Goal: Answer question/provide support

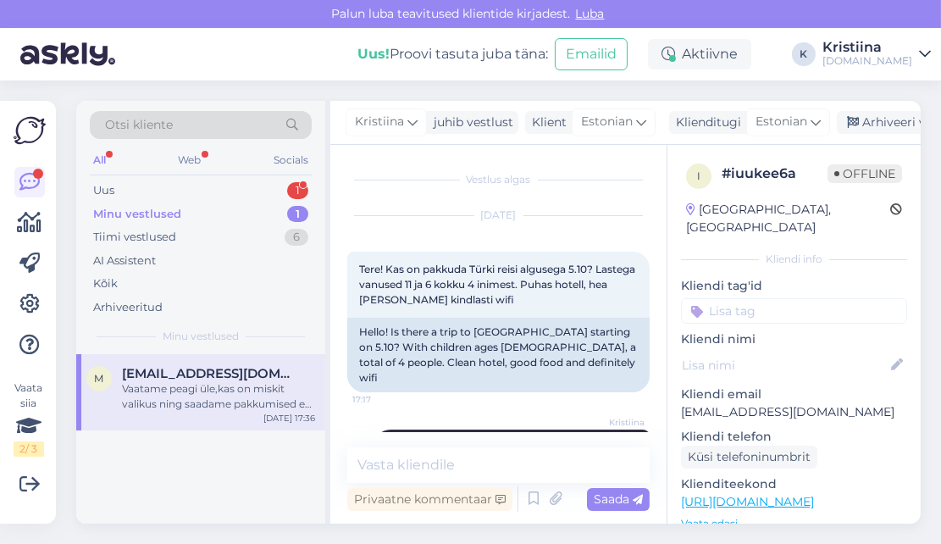
click at [227, 197] on div "Uus 1" at bounding box center [201, 191] width 222 height 24
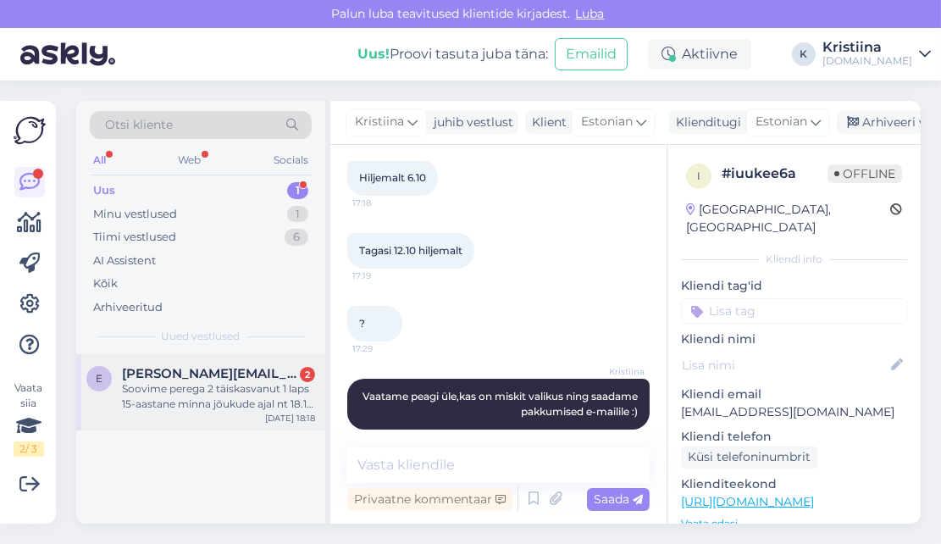
click at [255, 374] on span "[PERSON_NAME][EMAIL_ADDRESS][DOMAIN_NAME]" at bounding box center [210, 373] width 176 height 15
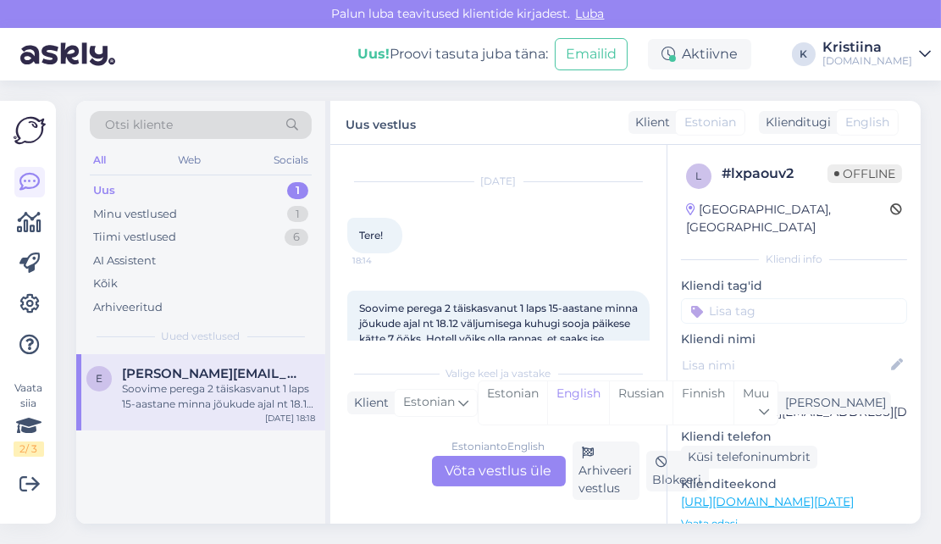
scroll to position [4, 0]
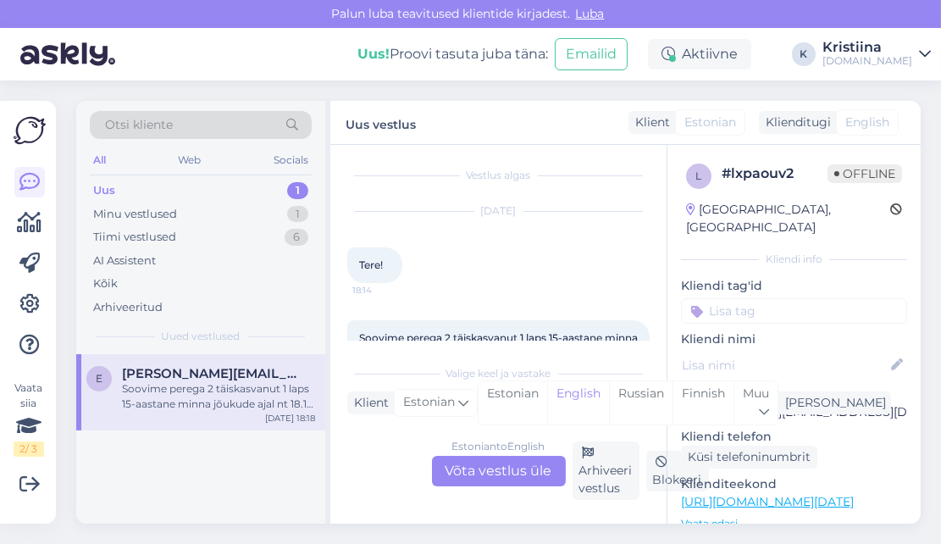
click at [514, 480] on div "Estonian to English Võta vestlus üle" at bounding box center [499, 471] width 134 height 30
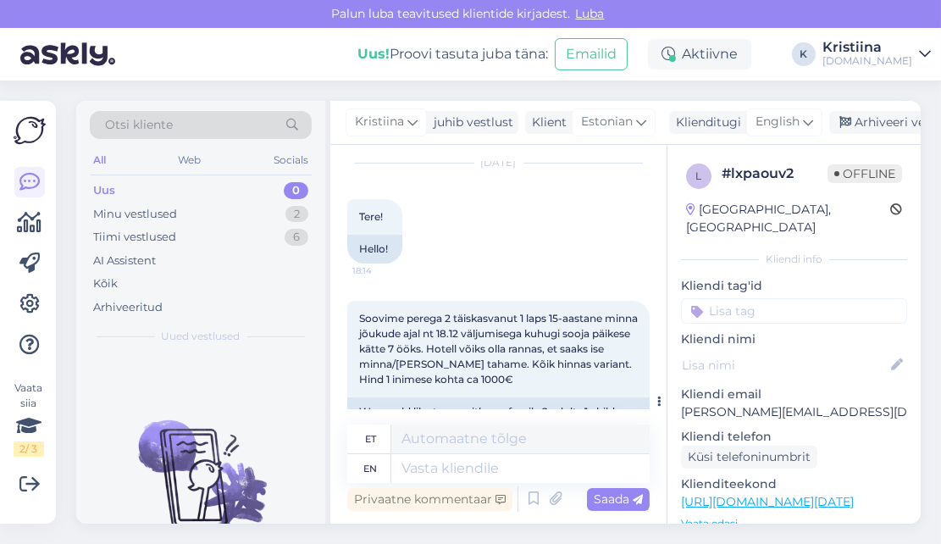
scroll to position [163, 0]
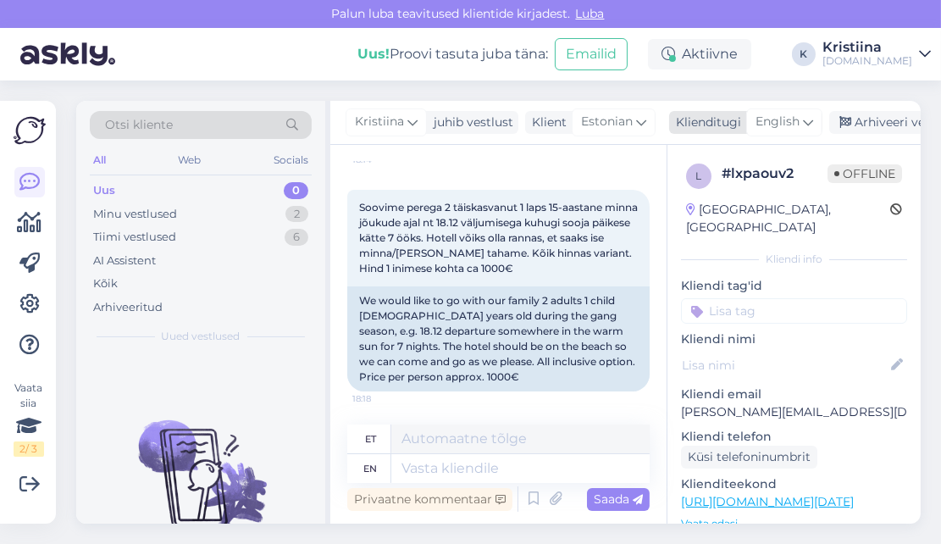
click at [794, 128] on span "English" at bounding box center [777, 122] width 44 height 19
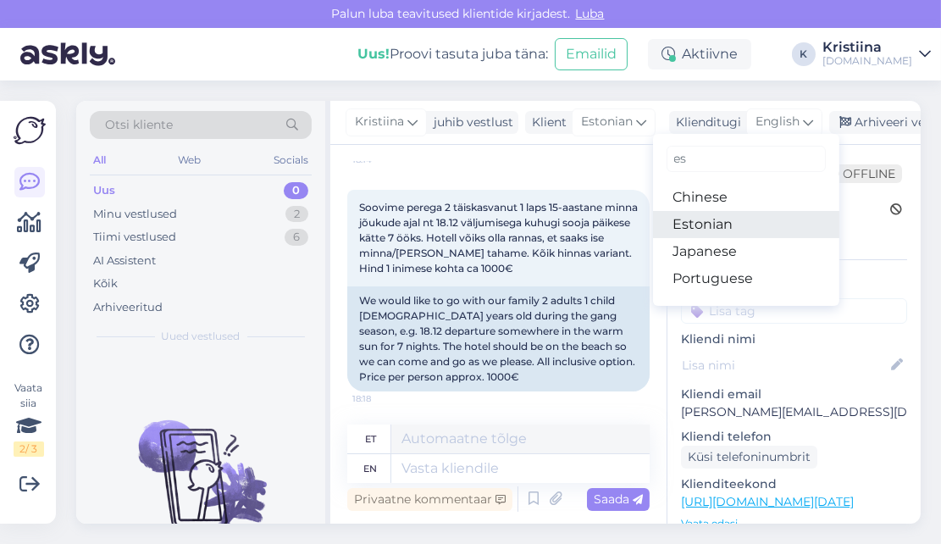
click at [735, 219] on link "Estonian" at bounding box center [746, 224] width 186 height 27
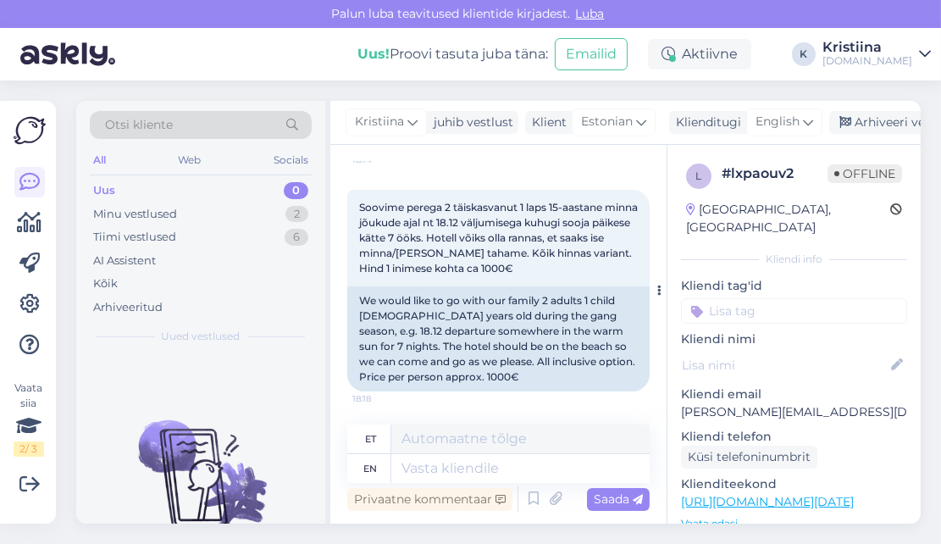
scroll to position [141, 0]
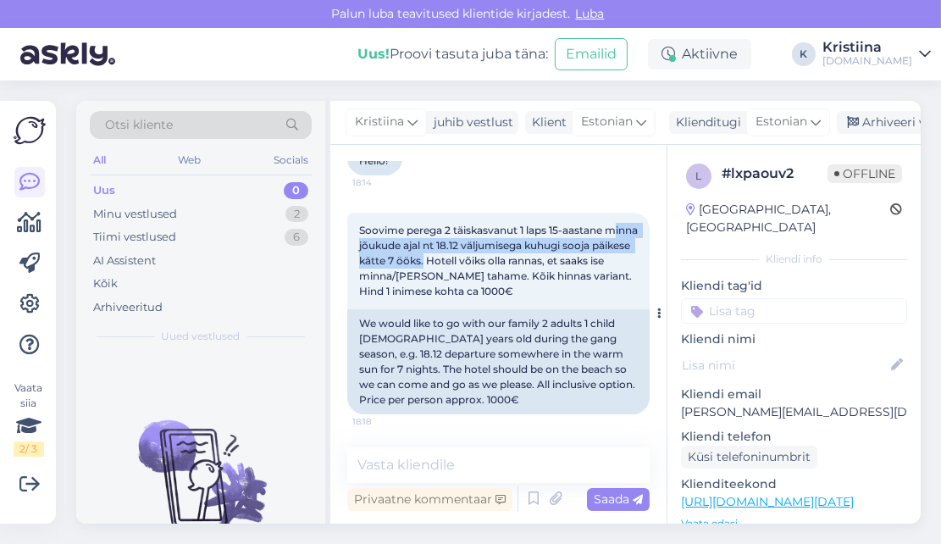
drag, startPoint x: 369, startPoint y: 248, endPoint x: 508, endPoint y: 260, distance: 139.4
click at [501, 260] on span "Soovime perega 2 täiskasvanut 1 laps 15-aastane minna jõukude ajal nt 18.12 väl…" at bounding box center [499, 261] width 281 height 74
click at [517, 263] on span "Soovime perega 2 täiskasvanut 1 laps 15-aastane minna jõukude ajal nt 18.12 väl…" at bounding box center [499, 261] width 281 height 74
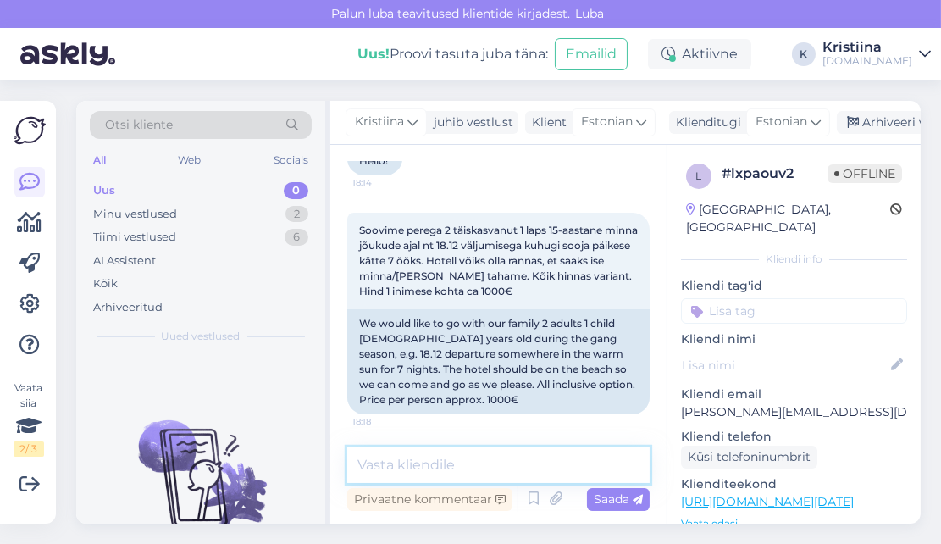
click at [469, 463] on textarea at bounding box center [498, 465] width 302 height 36
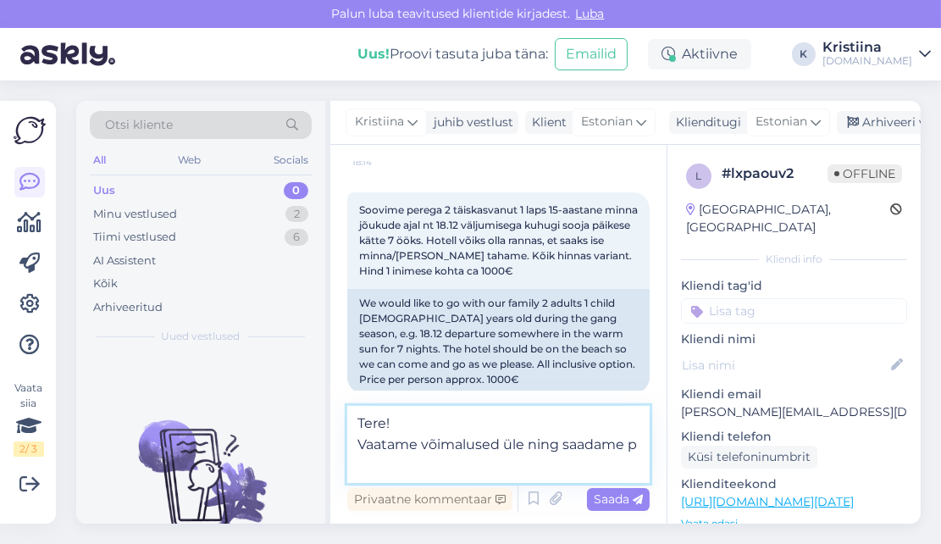
scroll to position [163, 0]
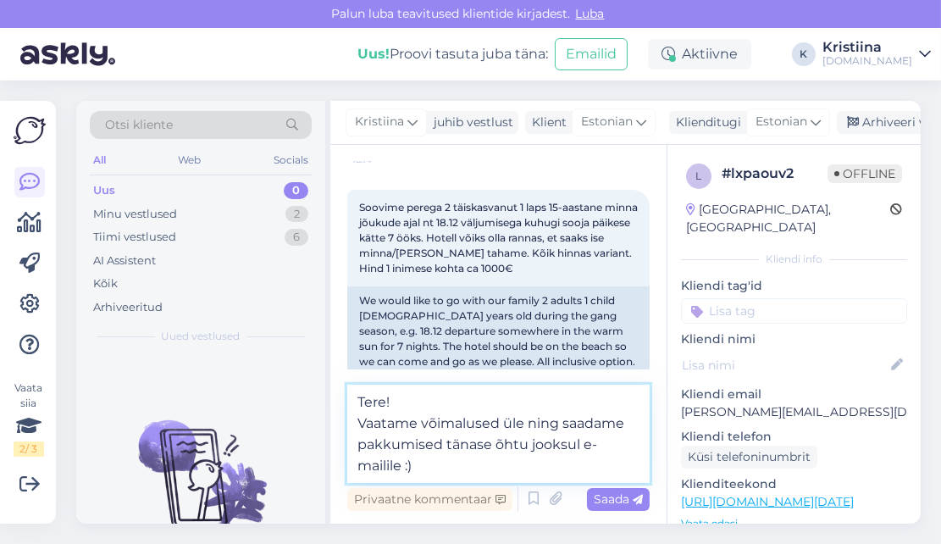
type textarea "Tere! Vaatame võimalused üle ning saadame pakkumised tänase õhtu jooksul e-mail…"
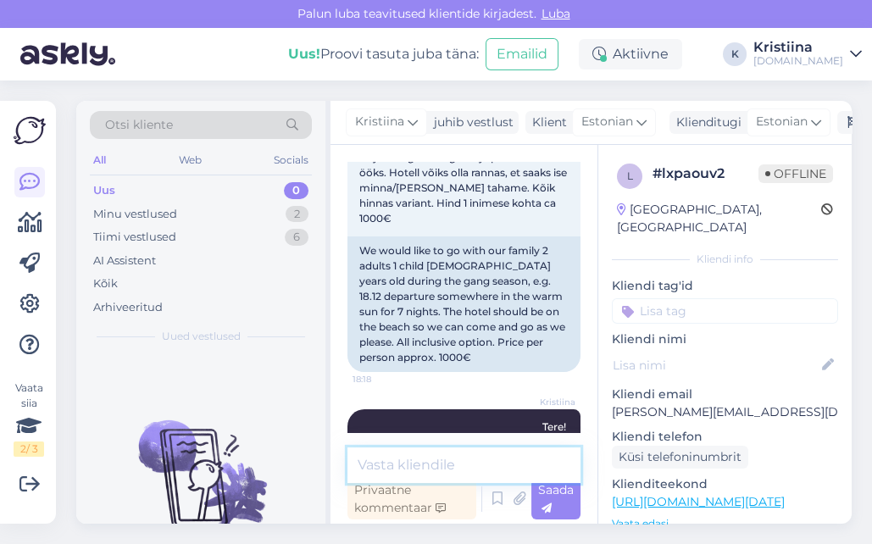
scroll to position [320, 0]
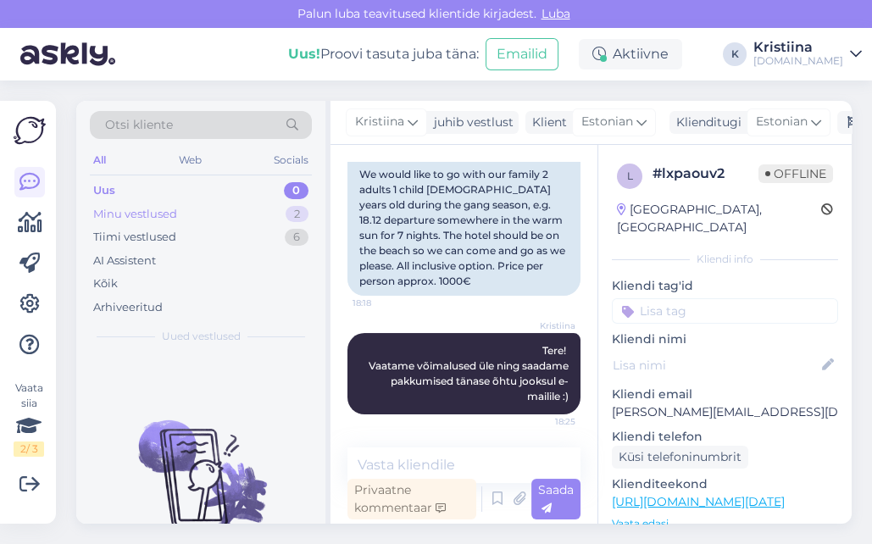
click at [259, 209] on div "Minu vestlused 2" at bounding box center [201, 214] width 222 height 24
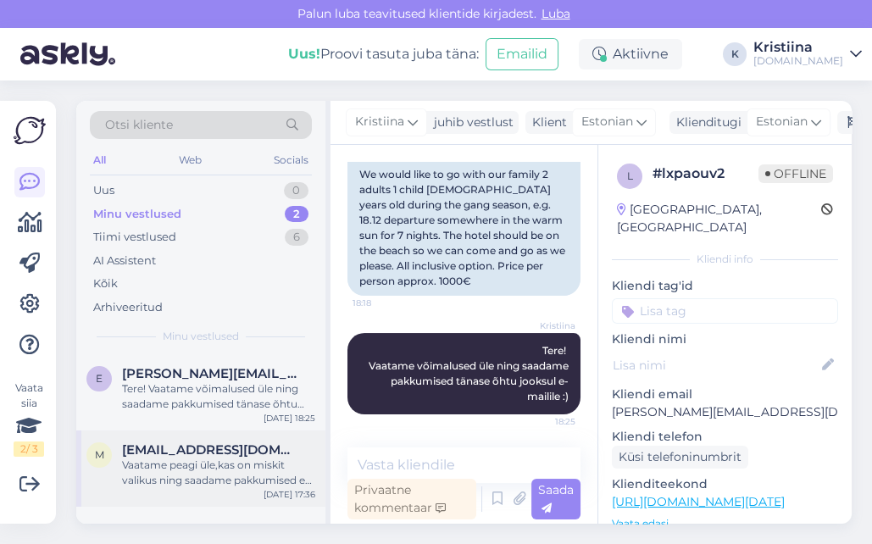
click at [240, 466] on div "Vaatame peagi üle,kas on miskit valikus ning saadame pakkumised e-mailile :)" at bounding box center [218, 472] width 193 height 30
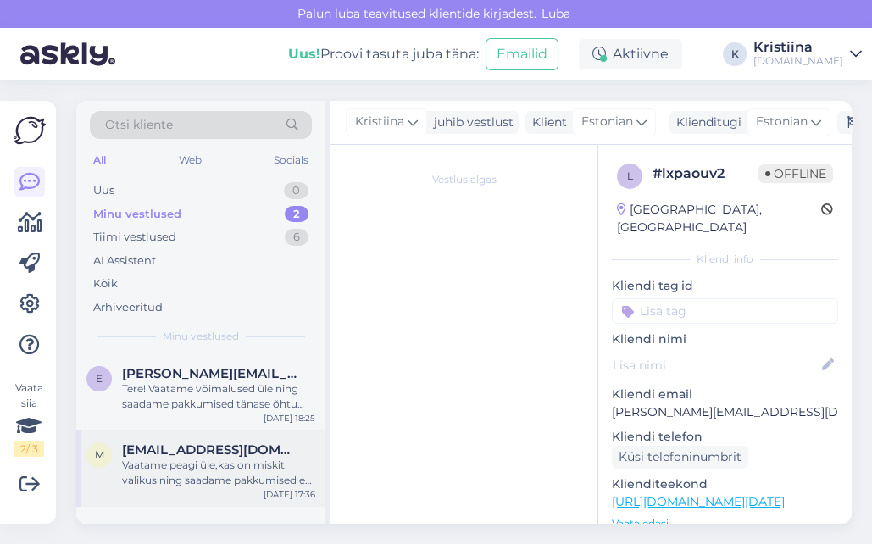
scroll to position [418, 0]
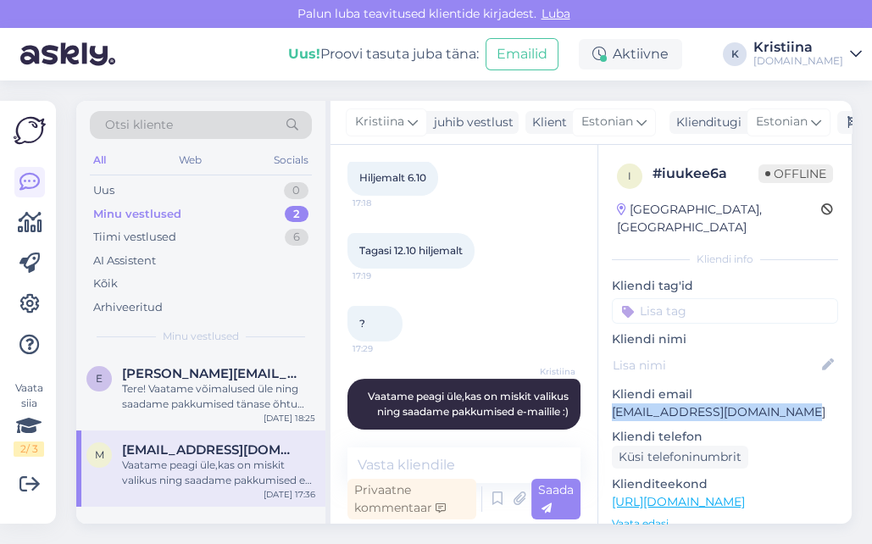
drag, startPoint x: 790, startPoint y: 397, endPoint x: 611, endPoint y: 402, distance: 178.8
click at [611, 402] on div "i # iuukee6a Offline [GEOGRAPHIC_DATA], [GEOGRAPHIC_DATA] Kliendi info Kliendi …" at bounding box center [724, 502] width 253 height 714
copy p "[EMAIL_ADDRESS][DOMAIN_NAME]"
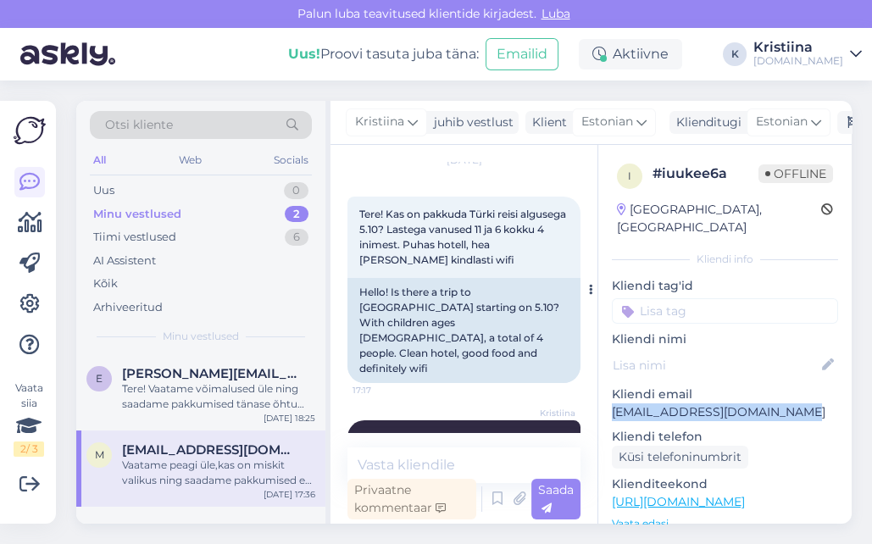
scroll to position [42, 0]
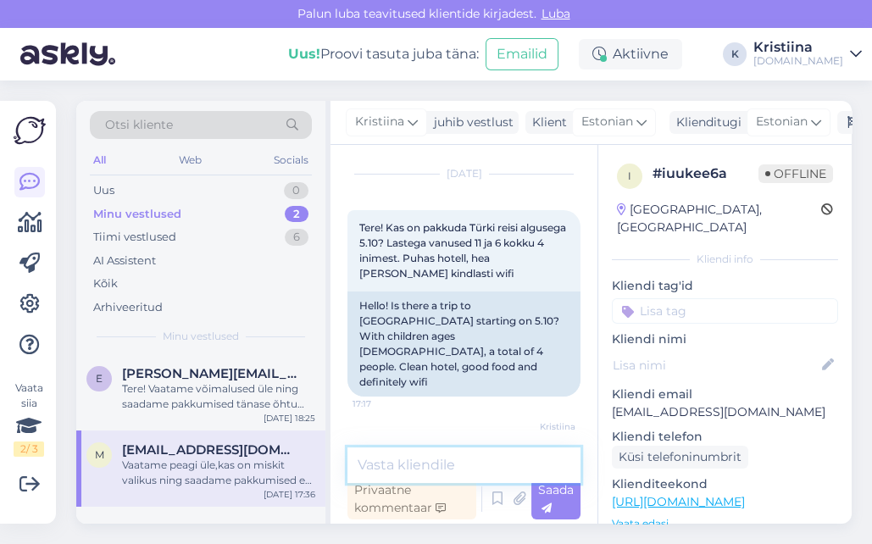
click at [407, 459] on textarea at bounding box center [463, 465] width 233 height 36
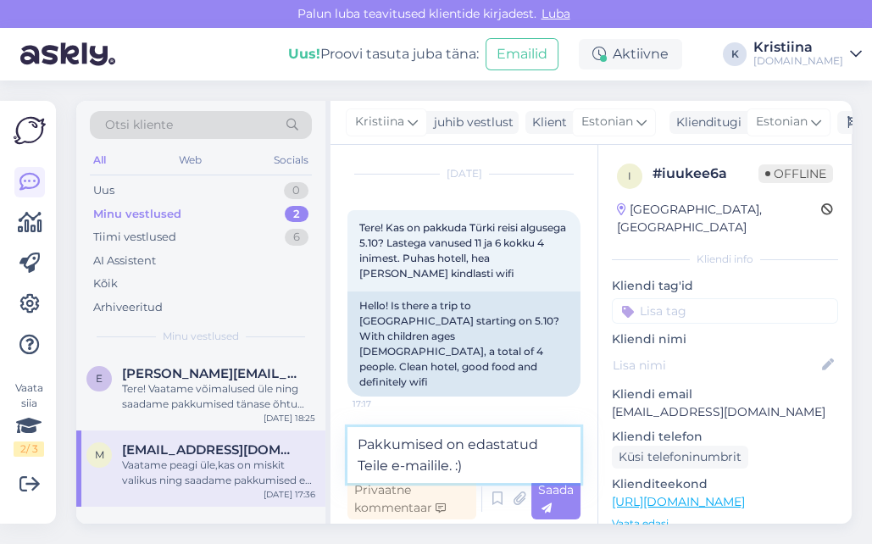
type textarea "Pakkumised on edastatud Teile e-mailile. :)"
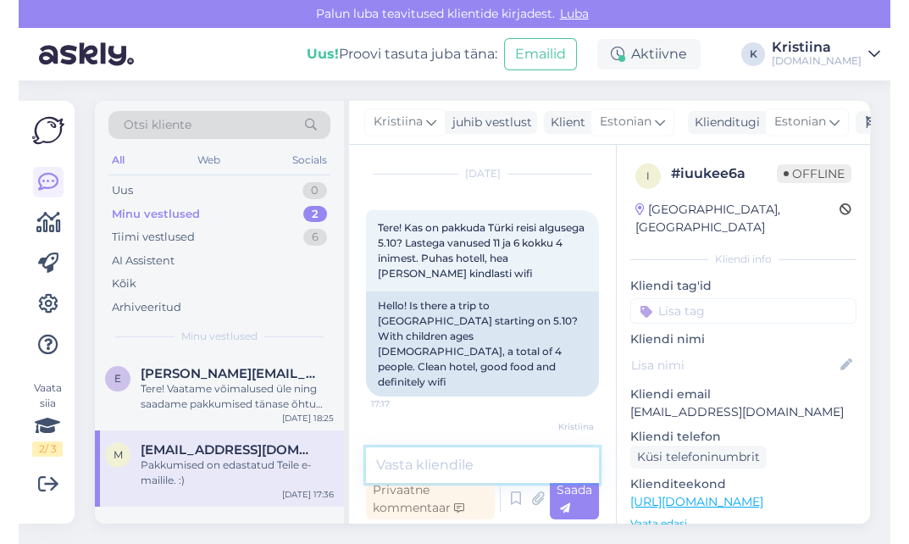
scroll to position [506, 0]
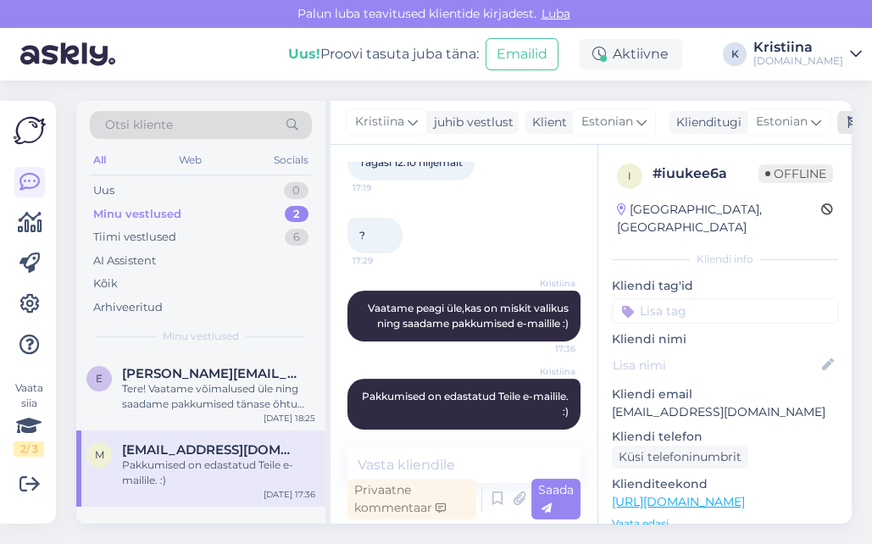
click at [847, 125] on icon at bounding box center [853, 123] width 12 height 12
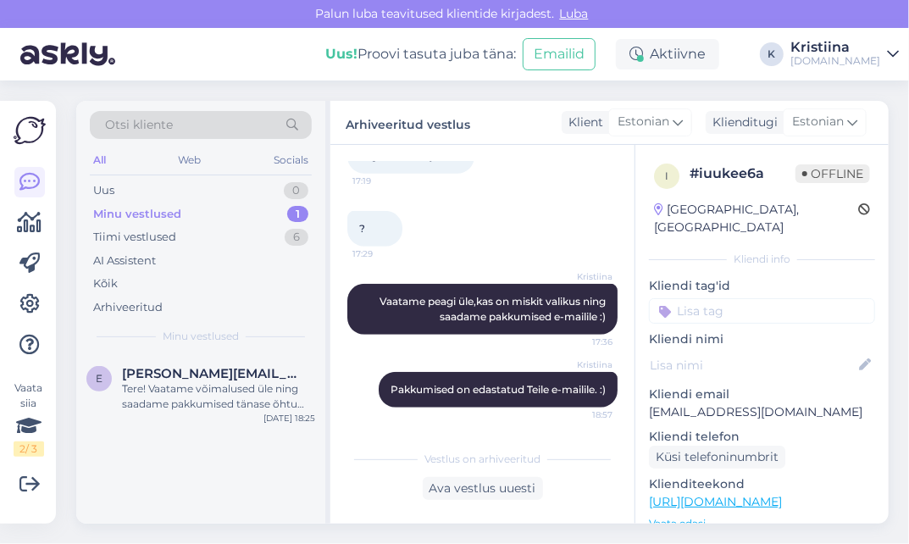
scroll to position [481, 0]
drag, startPoint x: 829, startPoint y: 394, endPoint x: 634, endPoint y: 392, distance: 194.8
click at [635, 392] on div "i # iuukee6a Offline [GEOGRAPHIC_DATA], [GEOGRAPHIC_DATA] Kliendi info Kliendi …" at bounding box center [761, 502] width 253 height 714
copy p "[EMAIL_ADDRESS][DOMAIN_NAME]"
click at [202, 385] on div "Tere! Vaatame võimalused üle ning saadame pakkumised tänase õhtu jooksul e-mail…" at bounding box center [218, 396] width 193 height 30
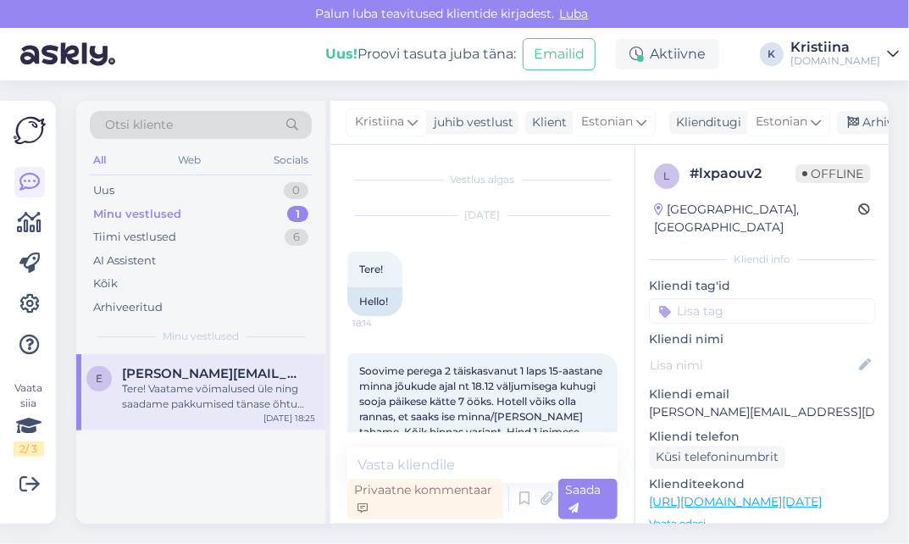
scroll to position [274, 0]
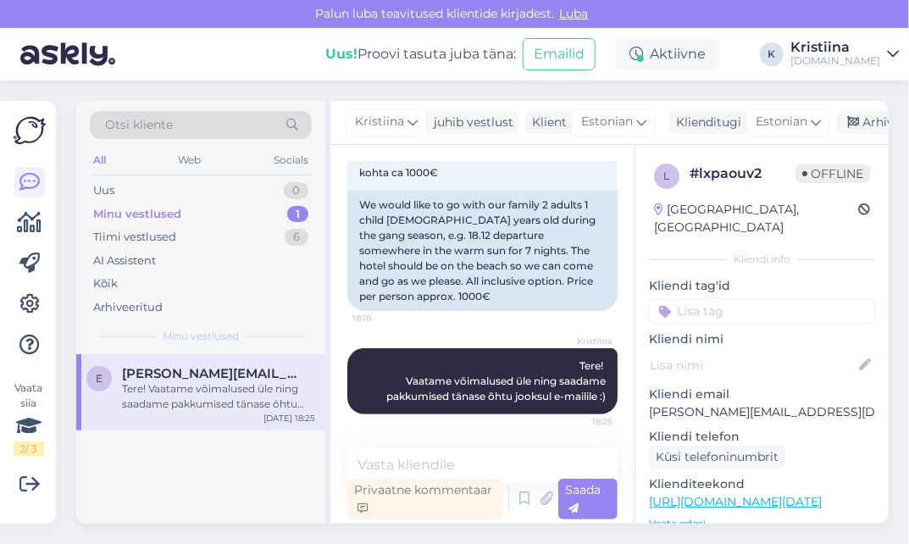
drag, startPoint x: 797, startPoint y: 393, endPoint x: 632, endPoint y: 396, distance: 165.2
click at [632, 396] on div "Vestlus algas [DATE] Tere! 18:14 Hello! Soovime perega 2 täiskasvanut 1 laps 15…" at bounding box center [609, 334] width 558 height 379
click at [765, 403] on p "[PERSON_NAME][EMAIL_ADDRESS][DOMAIN_NAME]" at bounding box center [762, 412] width 226 height 18
drag, startPoint x: 796, startPoint y: 396, endPoint x: 648, endPoint y: 393, distance: 148.2
click at [649, 403] on p "[PERSON_NAME][EMAIL_ADDRESS][DOMAIN_NAME]" at bounding box center [762, 412] width 226 height 18
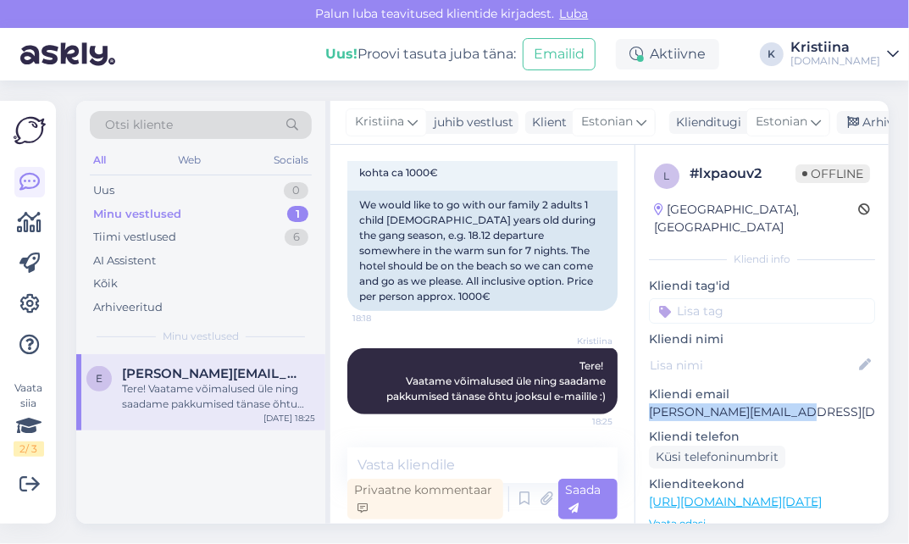
copy p "[PERSON_NAME][EMAIL_ADDRESS][DOMAIN_NAME]"
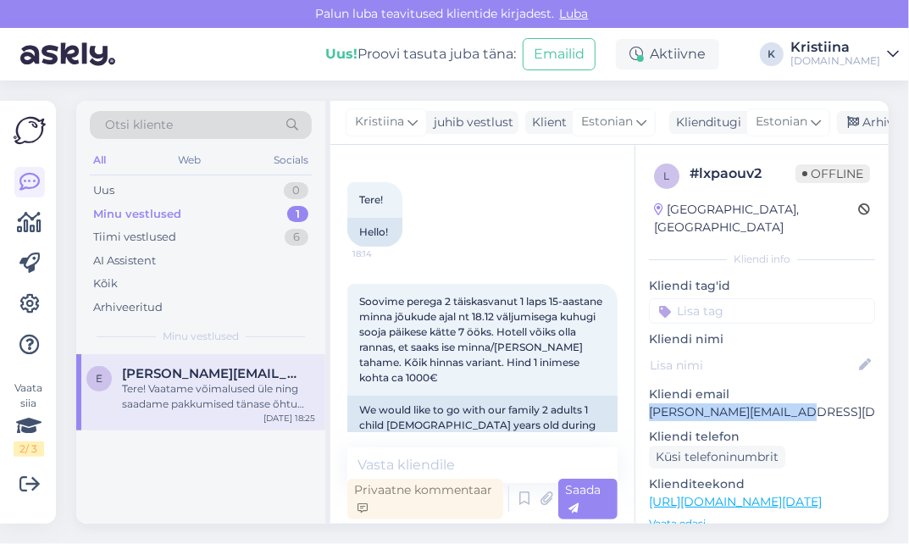
scroll to position [94, 0]
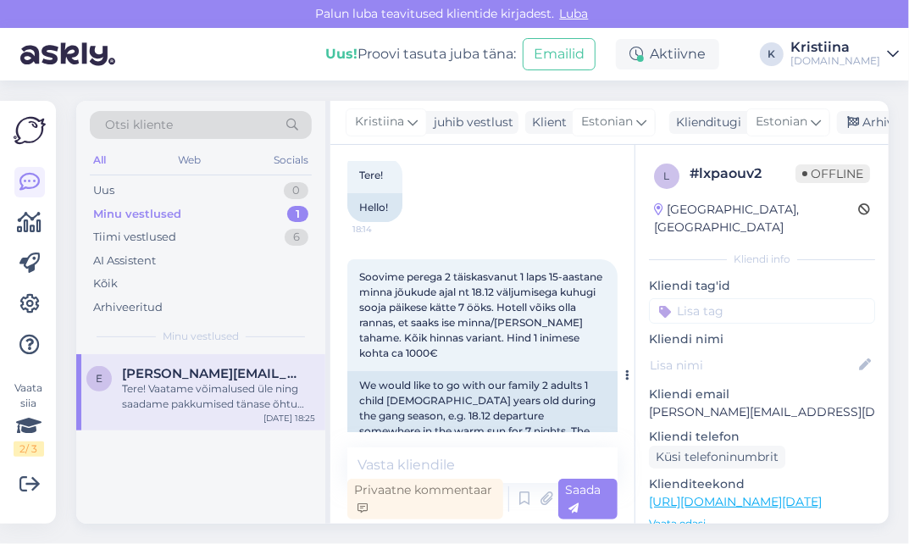
click at [425, 285] on span "Soovime perega 2 täiskasvanut 1 laps 15-aastane minna jõukude ajal nt 18.12 väl…" at bounding box center [482, 314] width 246 height 89
drag, startPoint x: 440, startPoint y: 325, endPoint x: 513, endPoint y: 333, distance: 73.2
click at [513, 333] on span "Soovime perega 2 täiskasvanut 1 laps 15-aastane minna jõukude ajal nt 18.12 väl…" at bounding box center [482, 314] width 246 height 89
click at [453, 462] on textarea at bounding box center [482, 465] width 270 height 36
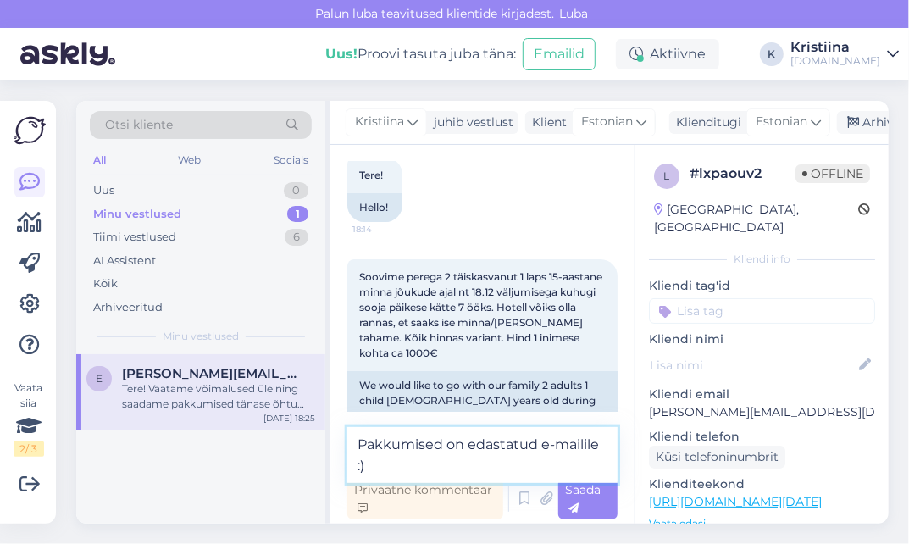
type textarea "Pakkumised on edastatud e-mailile :)"
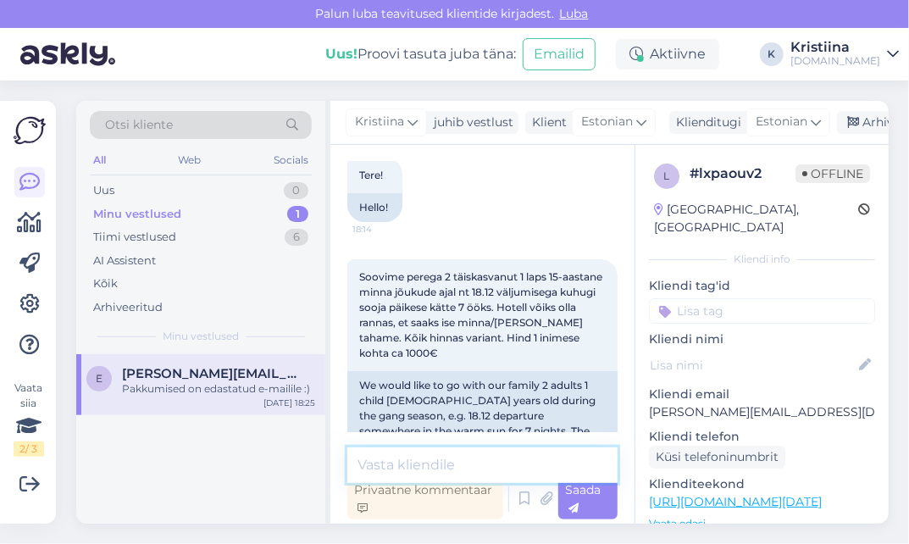
scroll to position [347, 0]
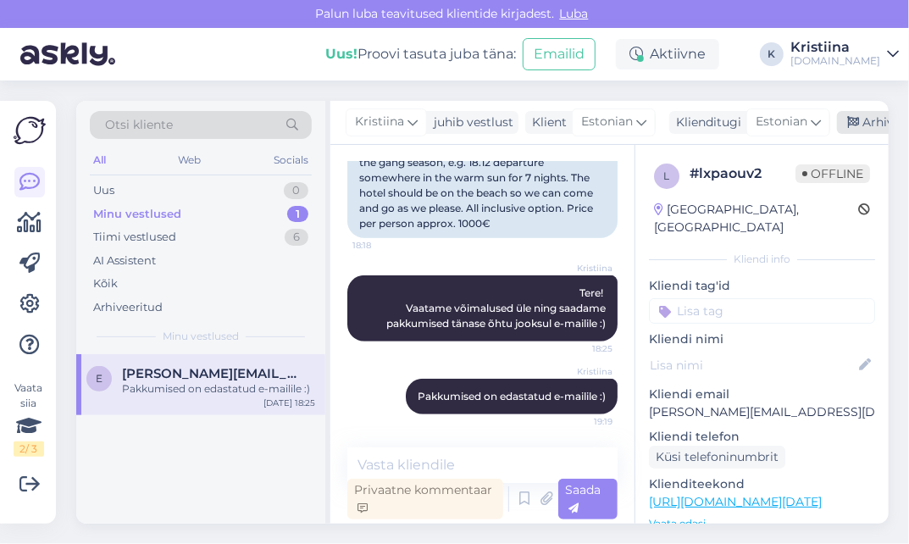
click at [866, 119] on div "Arhiveeri vestlus" at bounding box center [902, 122] width 130 height 23
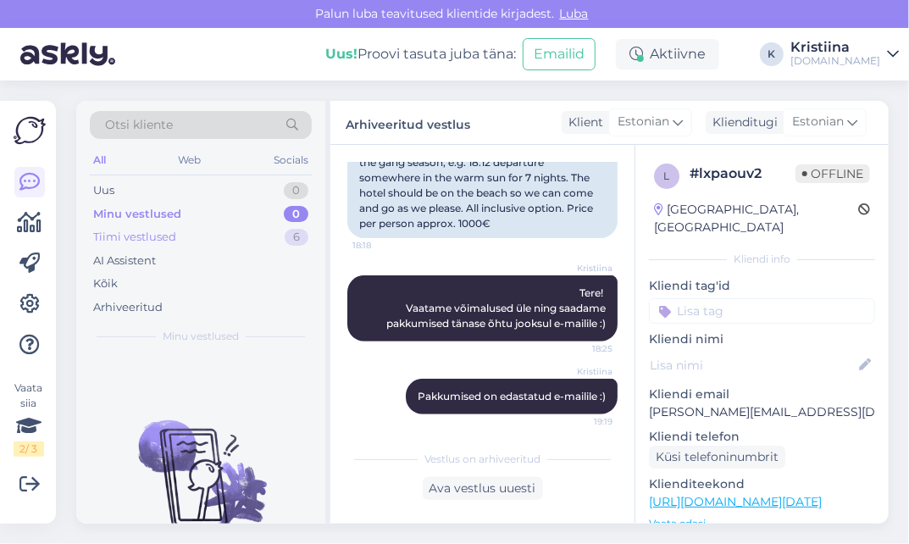
click at [252, 235] on div "Tiimi vestlused 6" at bounding box center [201, 237] width 222 height 24
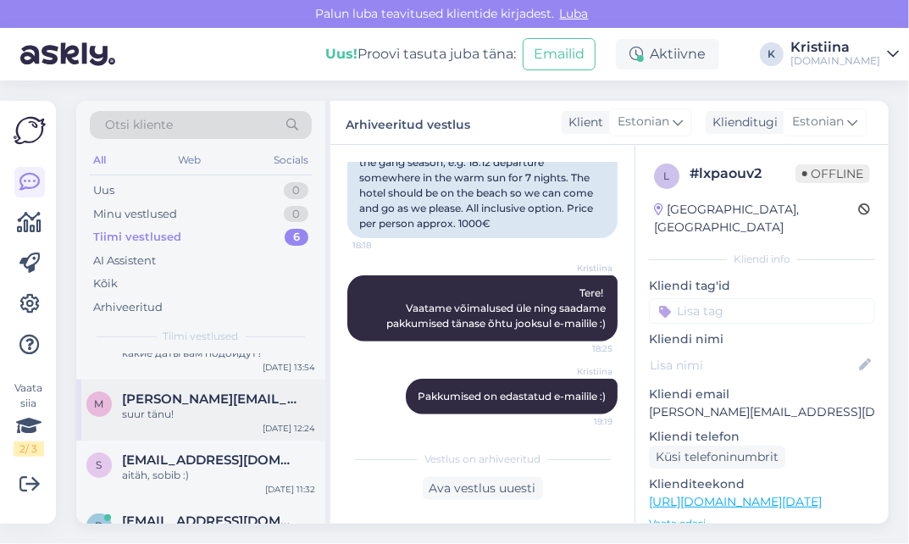
scroll to position [225, 0]
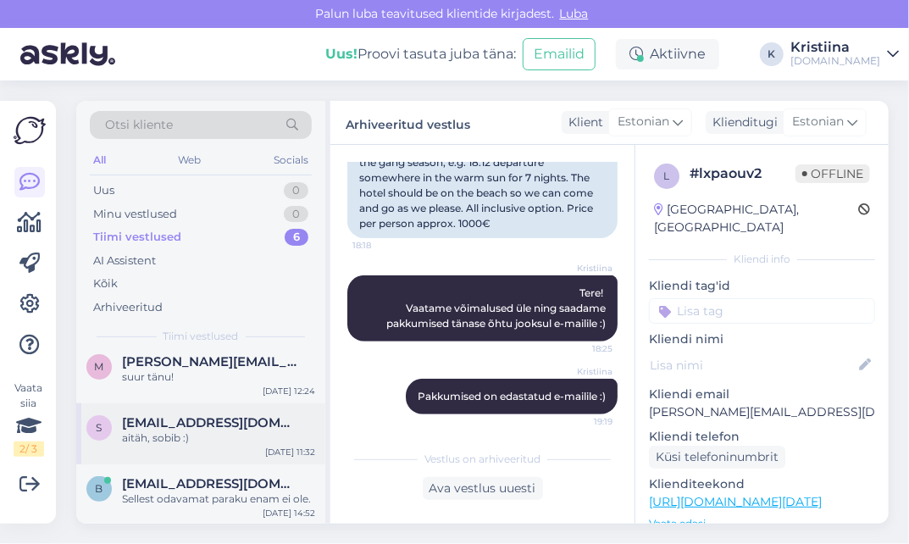
click at [205, 437] on div "aitäh, sobib :)" at bounding box center [218, 437] width 193 height 15
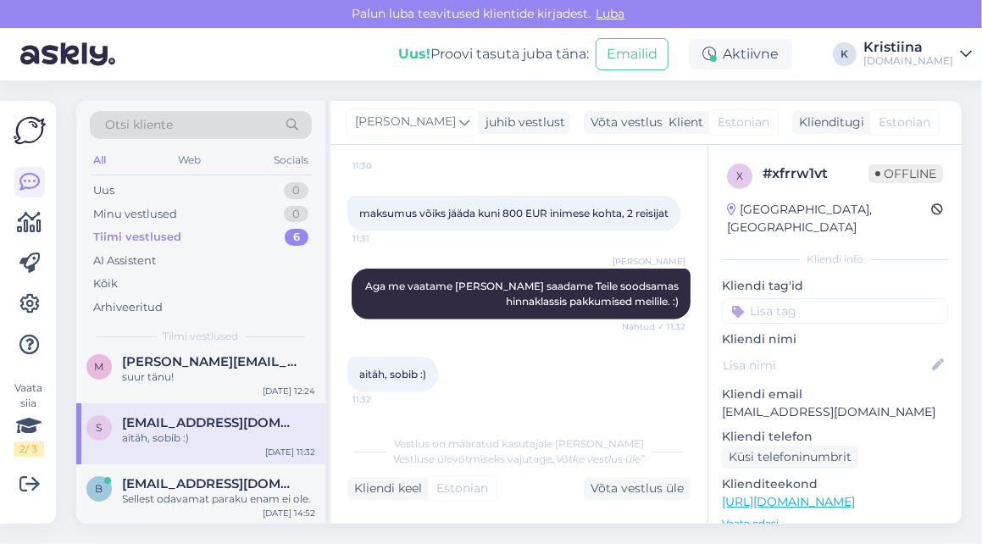
scroll to position [672, 0]
click at [214, 204] on div "Minu vestlused 0" at bounding box center [201, 214] width 222 height 24
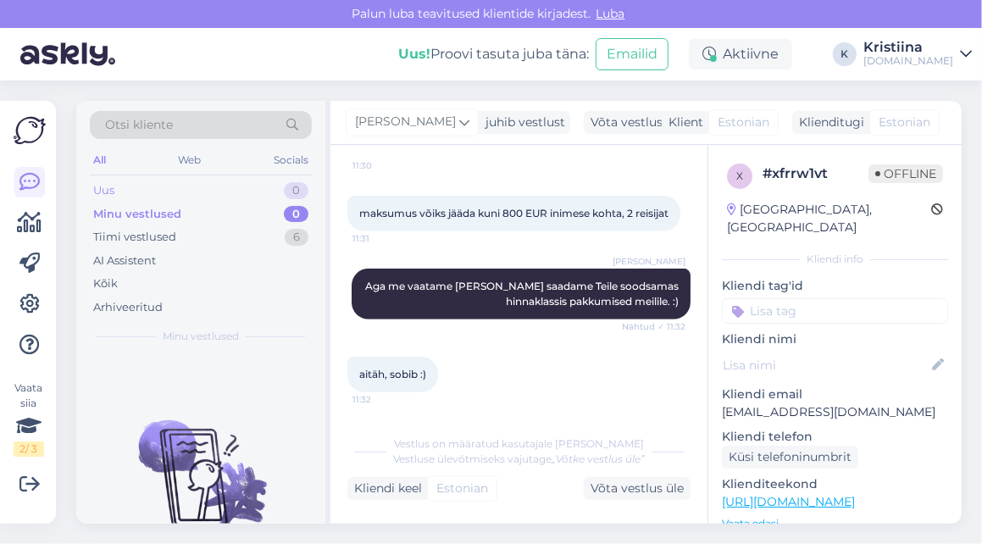
click at [213, 191] on div "Uus 0" at bounding box center [201, 191] width 222 height 24
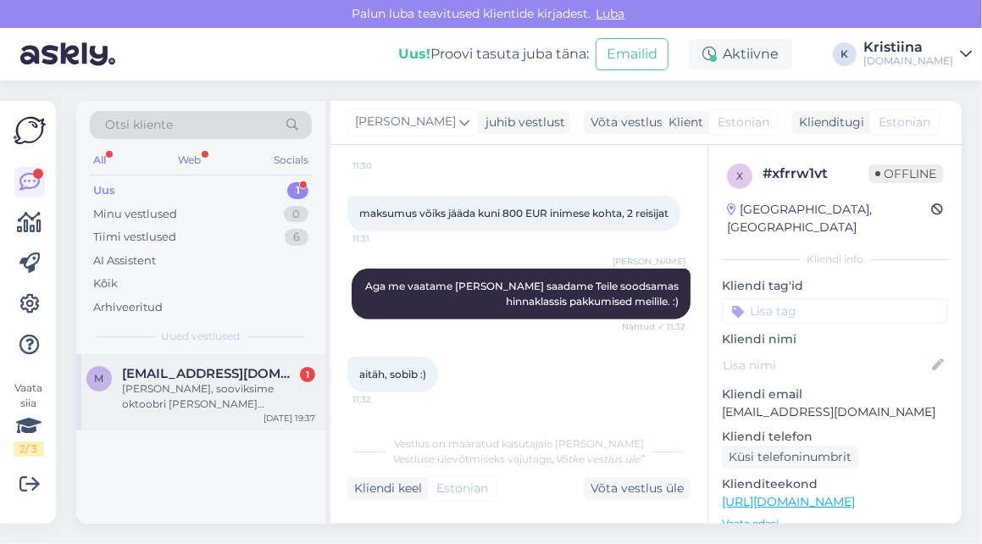
click at [224, 388] on div "[PERSON_NAME], sooviksime oktoobri [PERSON_NAME] Egiptusesse- Jungle Aqua park …" at bounding box center [218, 396] width 193 height 30
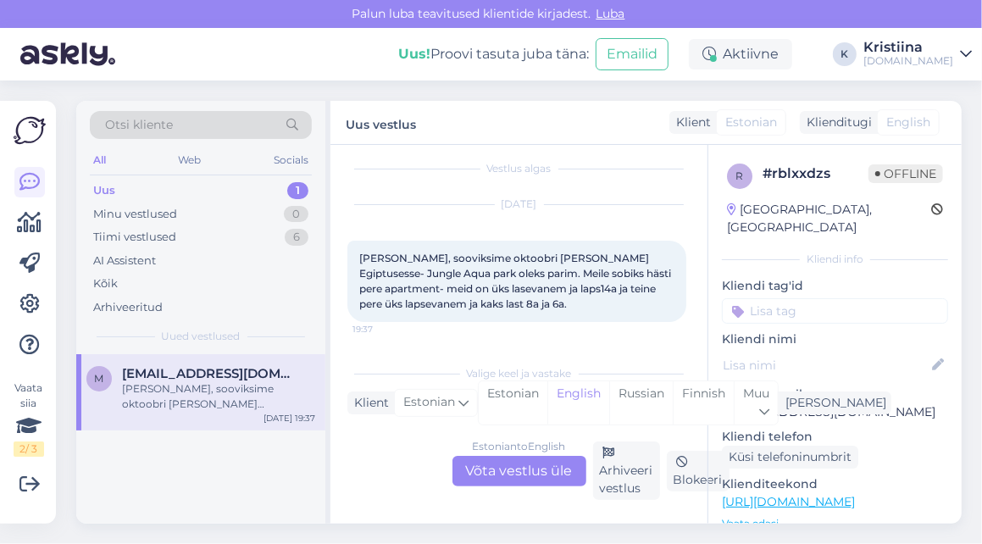
scroll to position [10, 0]
click at [533, 452] on div "Estonian to English" at bounding box center [519, 446] width 93 height 15
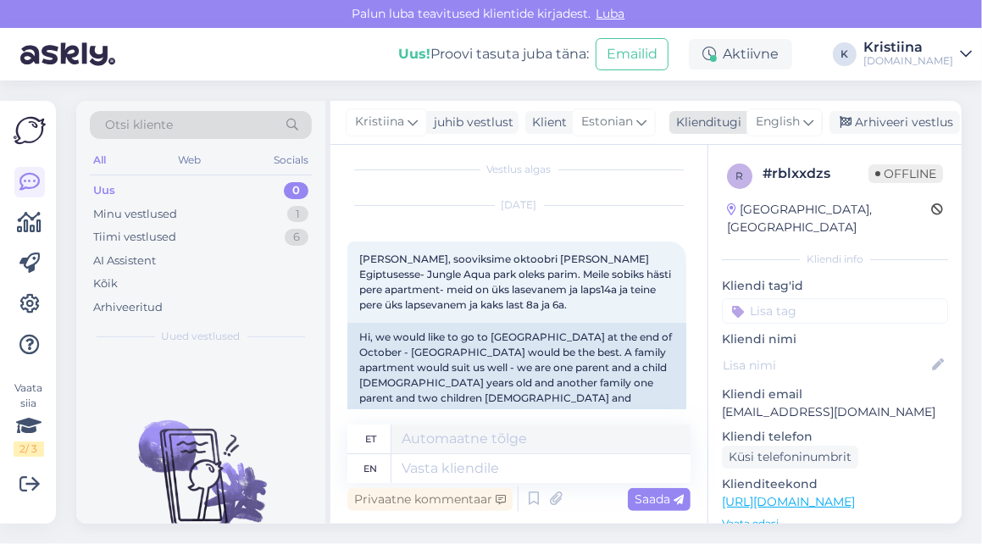
click at [792, 126] on span "English" at bounding box center [777, 122] width 44 height 19
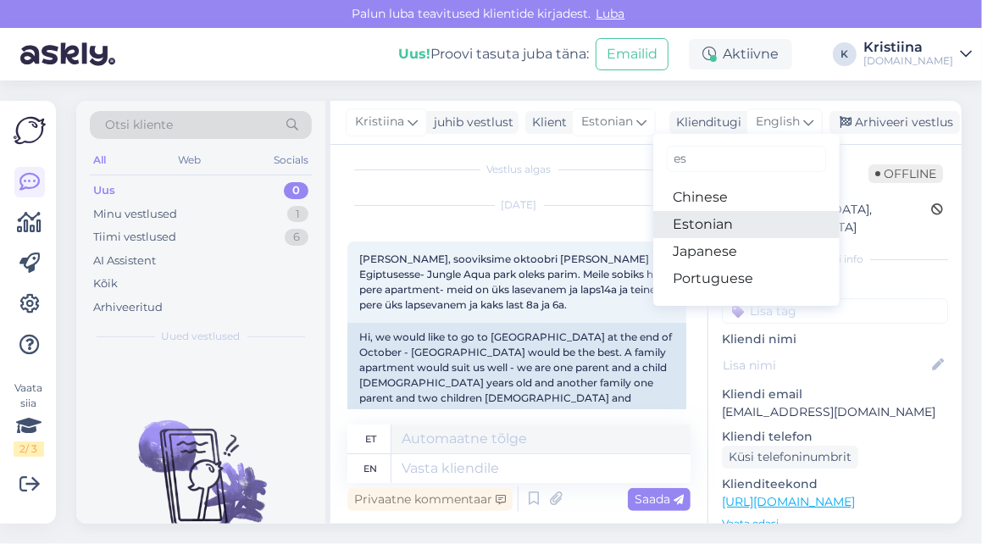
click at [748, 221] on link "Estonian" at bounding box center [746, 224] width 186 height 27
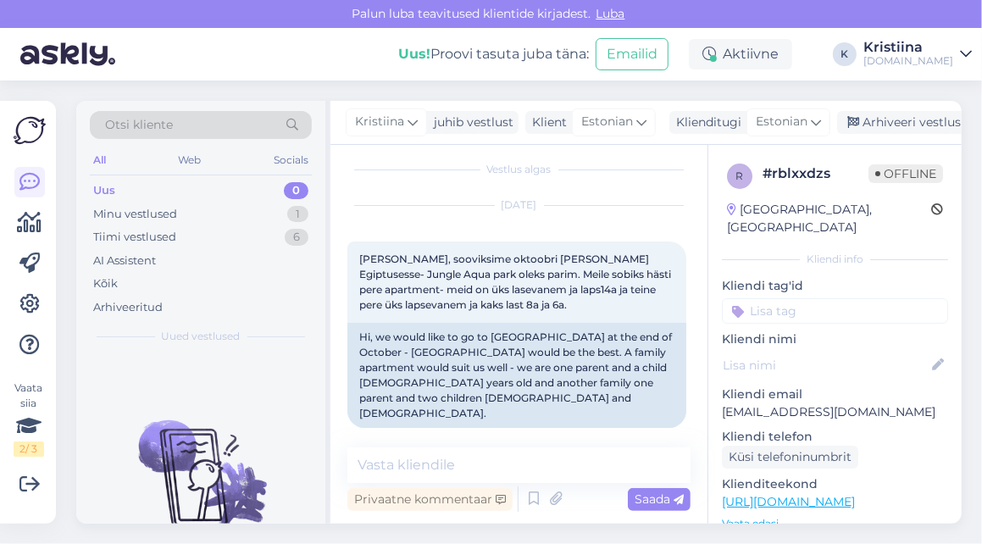
scroll to position [8, 0]
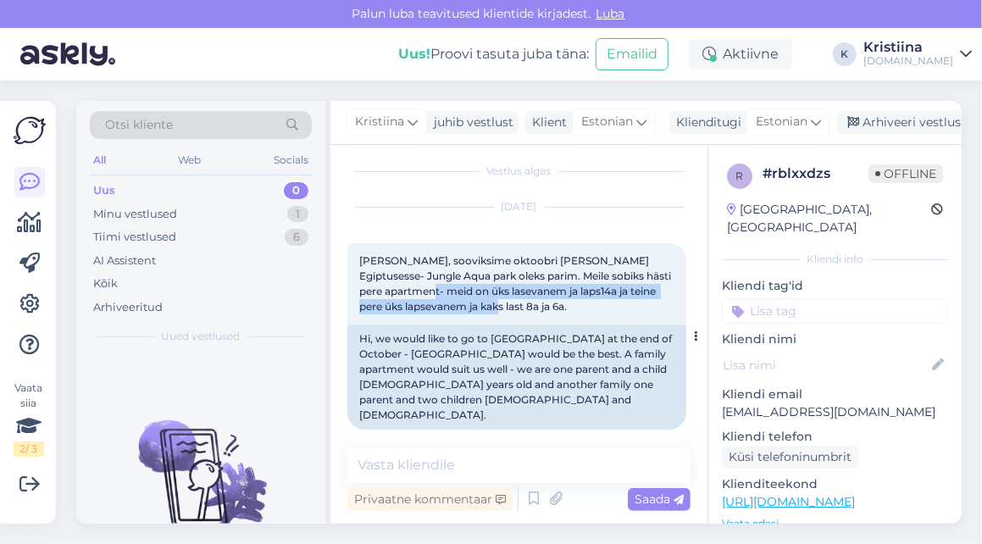
drag, startPoint x: 402, startPoint y: 290, endPoint x: 519, endPoint y: 300, distance: 117.3
click at [519, 300] on div "[PERSON_NAME], sooviksime oktoobri [PERSON_NAME] Egiptusesse- Jungle Aqua park …" at bounding box center [516, 283] width 339 height 81
click at [520, 300] on div "[PERSON_NAME], sooviksime oktoobri [PERSON_NAME] Egiptusesse- Jungle Aqua park …" at bounding box center [516, 283] width 339 height 81
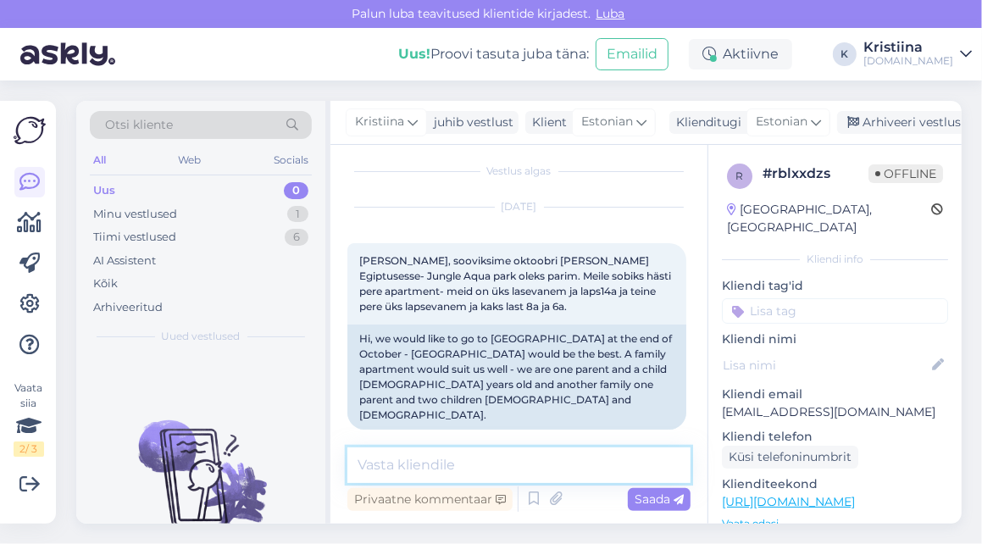
click at [489, 462] on textarea at bounding box center [518, 465] width 343 height 36
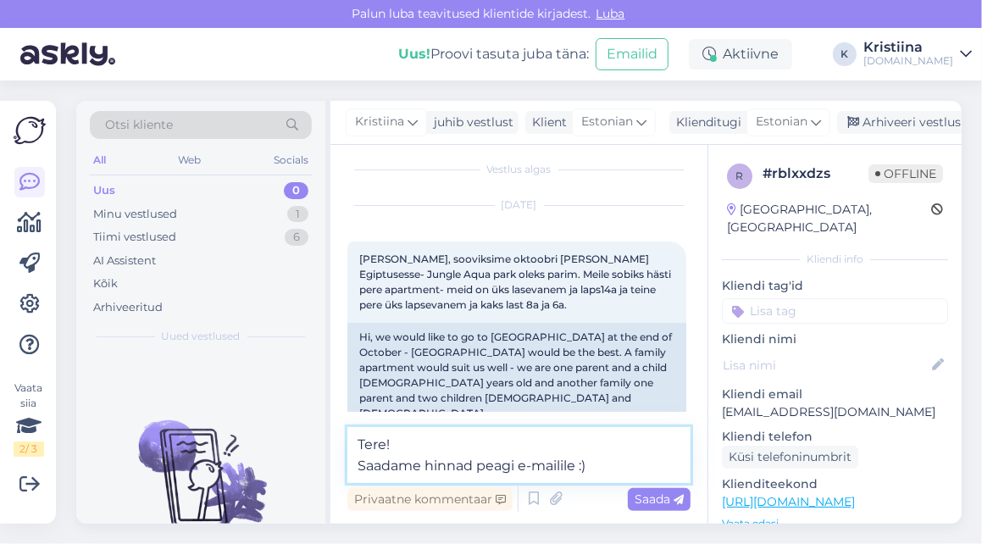
type textarea "Tere! Saadame hinnad peagi e-mailile :)"
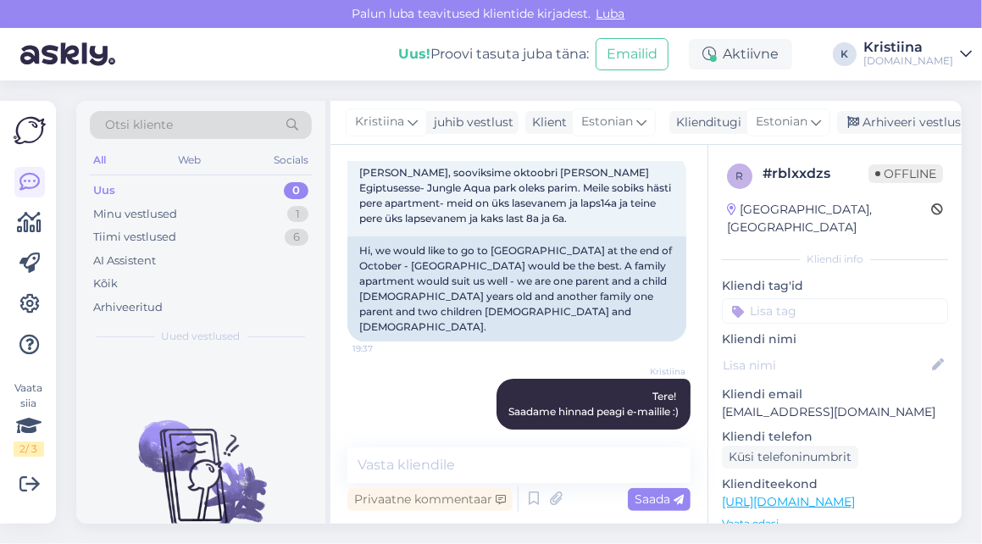
drag, startPoint x: 259, startPoint y: 56, endPoint x: 318, endPoint y: 23, distance: 67.1
click at [260, 56] on div "Uus! Proovi tasuta [PERSON_NAME]: Emailid Aktiivne K [PERSON_NAME][DOMAIN_NAME]" at bounding box center [491, 54] width 982 height 53
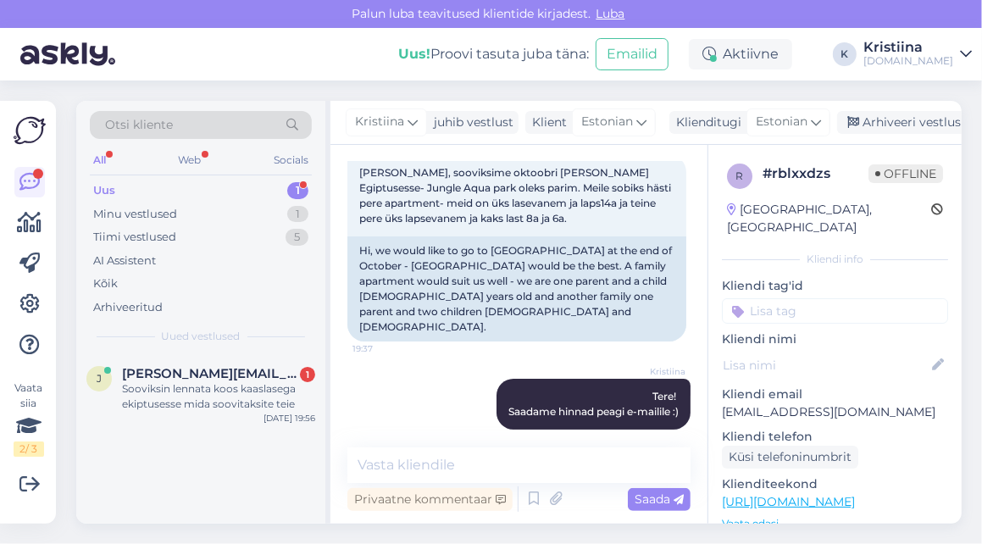
click at [263, 184] on div "Uus 1" at bounding box center [201, 191] width 222 height 24
click at [224, 362] on div "[PERSON_NAME] [PERSON_NAME][EMAIL_ADDRESS][PERSON_NAME][DOMAIN_NAME] 1 Sooviksi…" at bounding box center [200, 392] width 249 height 76
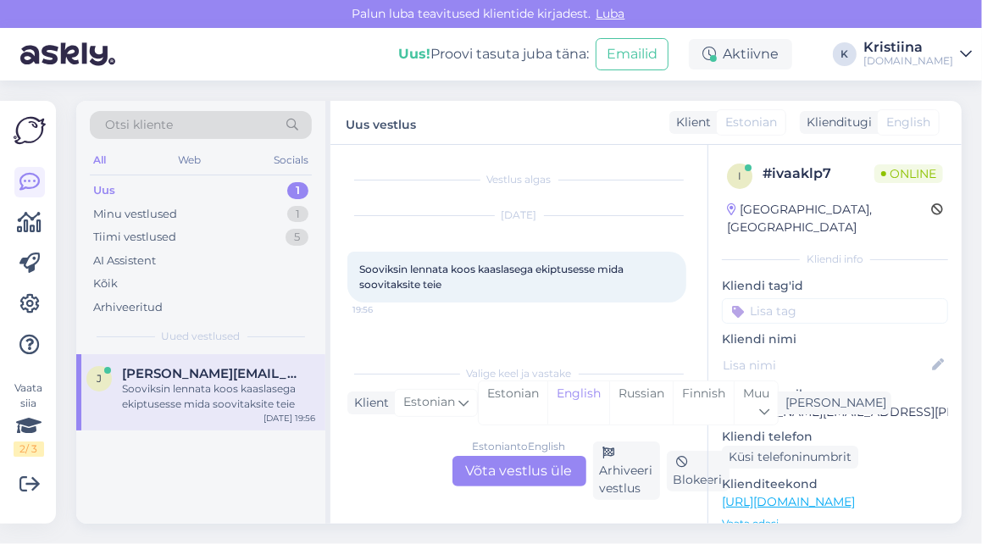
click at [526, 468] on div "Estonian to English Võta vestlus üle" at bounding box center [519, 471] width 134 height 30
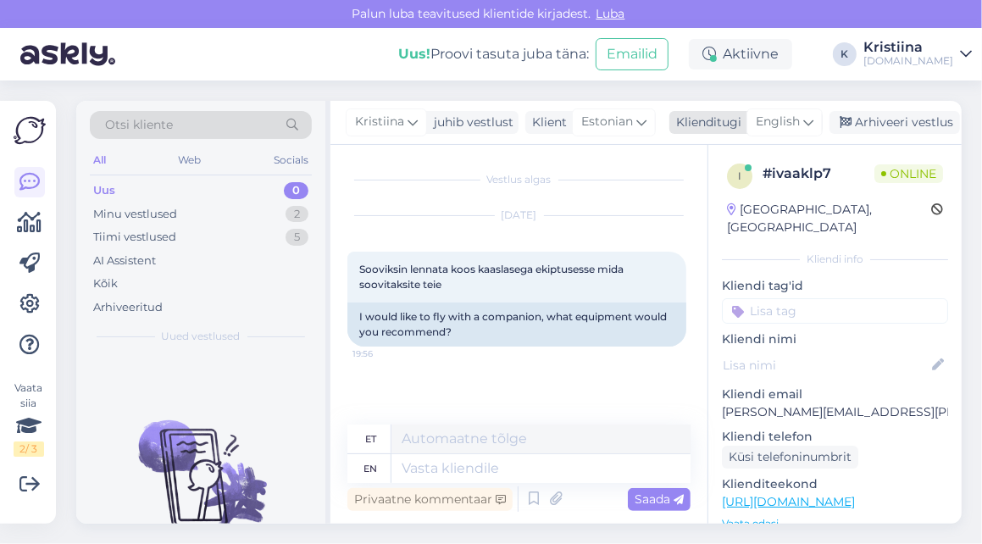
click at [795, 129] on span "English" at bounding box center [777, 122] width 44 height 19
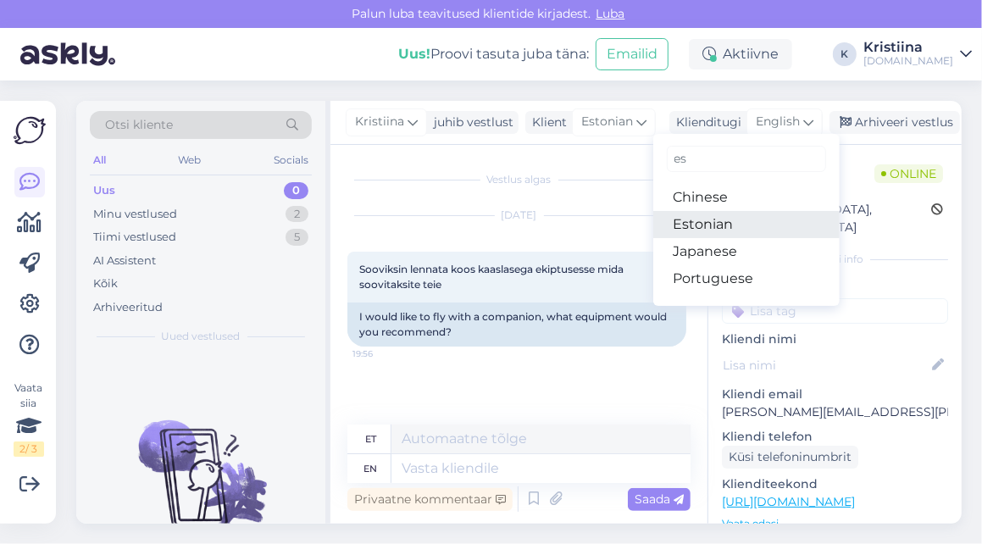
click at [750, 216] on link "Estonian" at bounding box center [746, 224] width 186 height 27
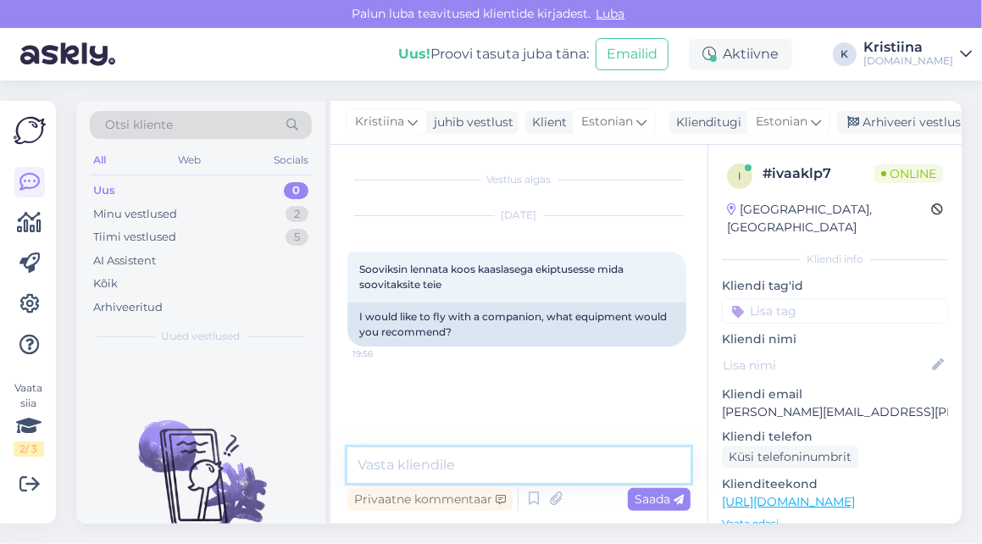
click at [498, 454] on textarea at bounding box center [518, 465] width 343 height 36
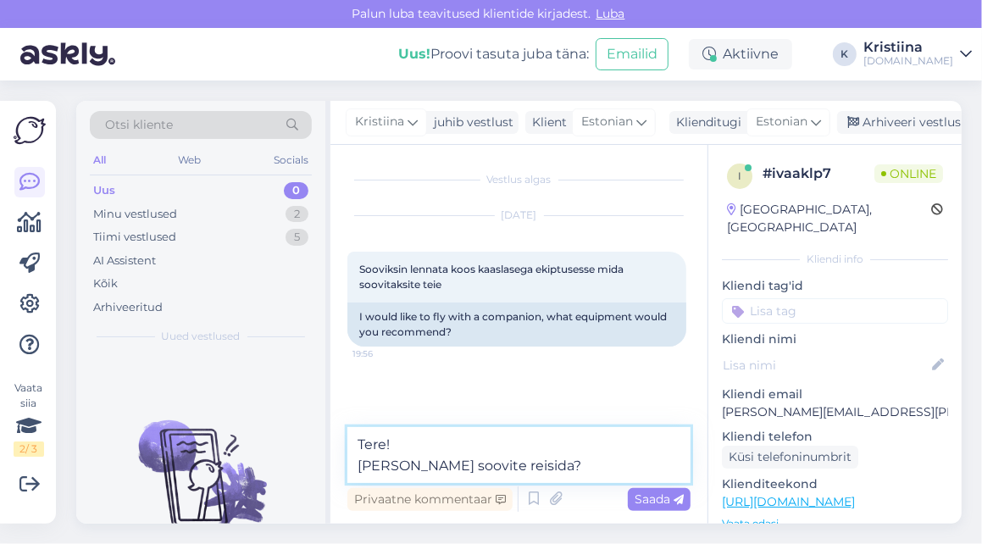
type textarea "Tere! [PERSON_NAME] soovite reisida?"
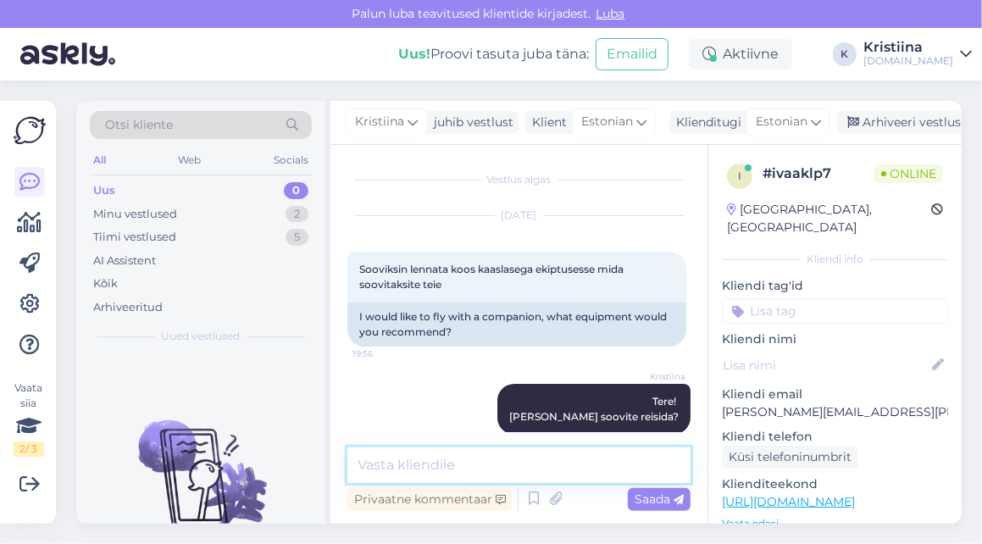
scroll to position [20, 0]
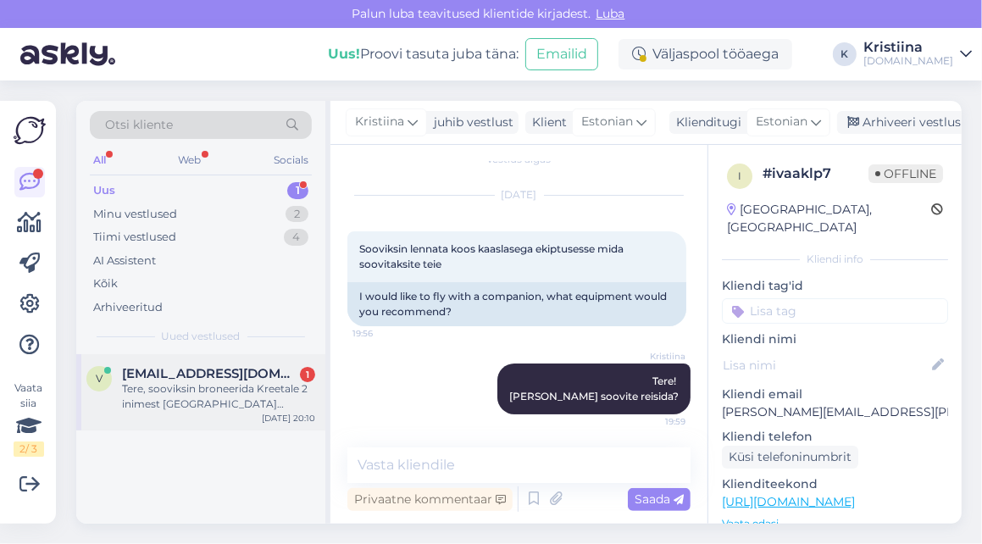
click at [253, 389] on div "Tere, sooviksin broneerida Kreetale 2 inimest [GEOGRAPHIC_DATA] MGallery, kohe …" at bounding box center [218, 396] width 193 height 30
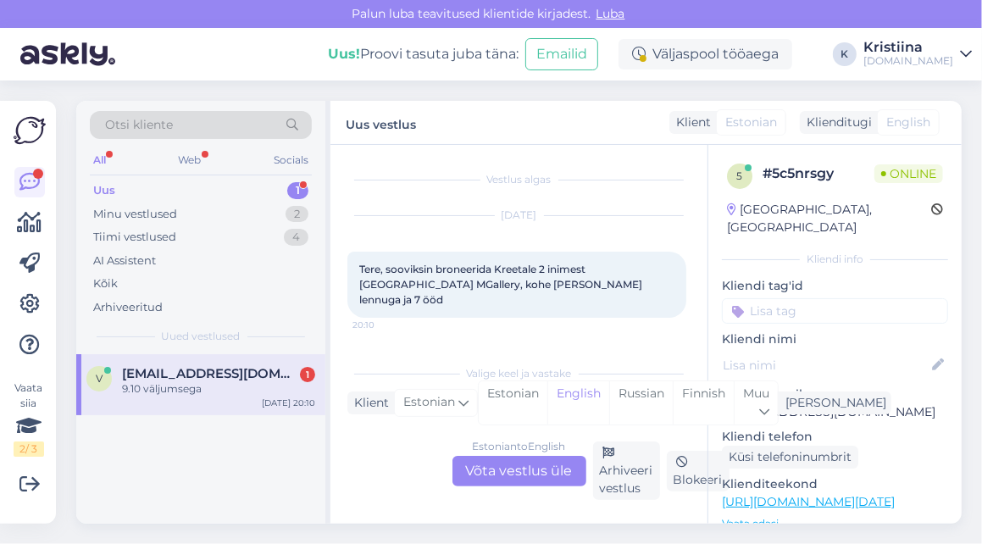
scroll to position [53, 0]
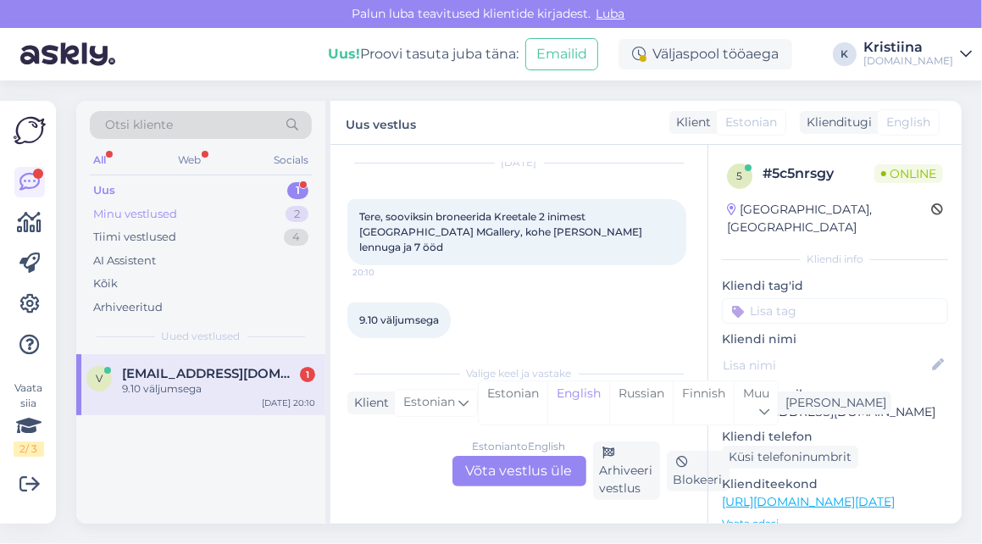
click at [220, 208] on div "Minu vestlused 2" at bounding box center [201, 214] width 222 height 24
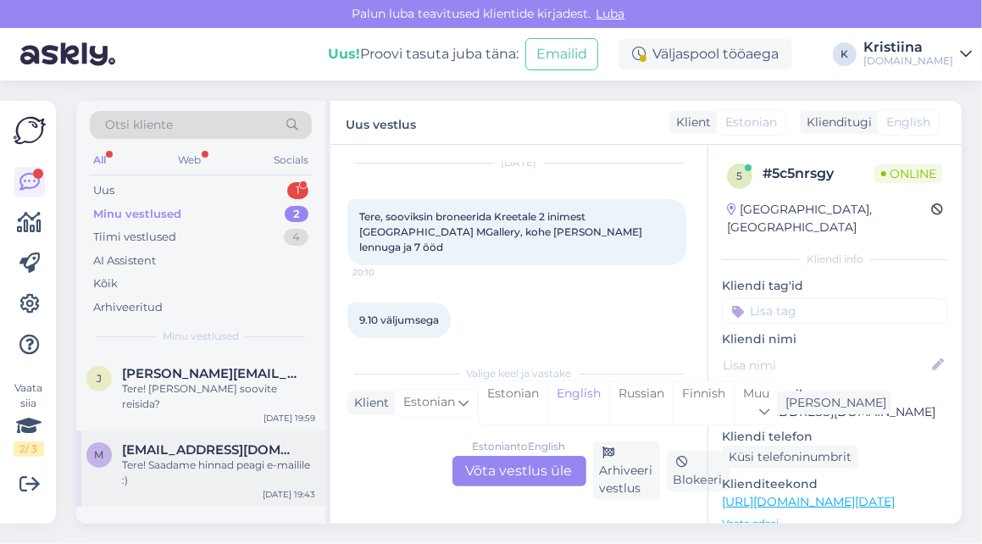
click at [195, 442] on span "[EMAIL_ADDRESS][DOMAIN_NAME]" at bounding box center [210, 449] width 176 height 15
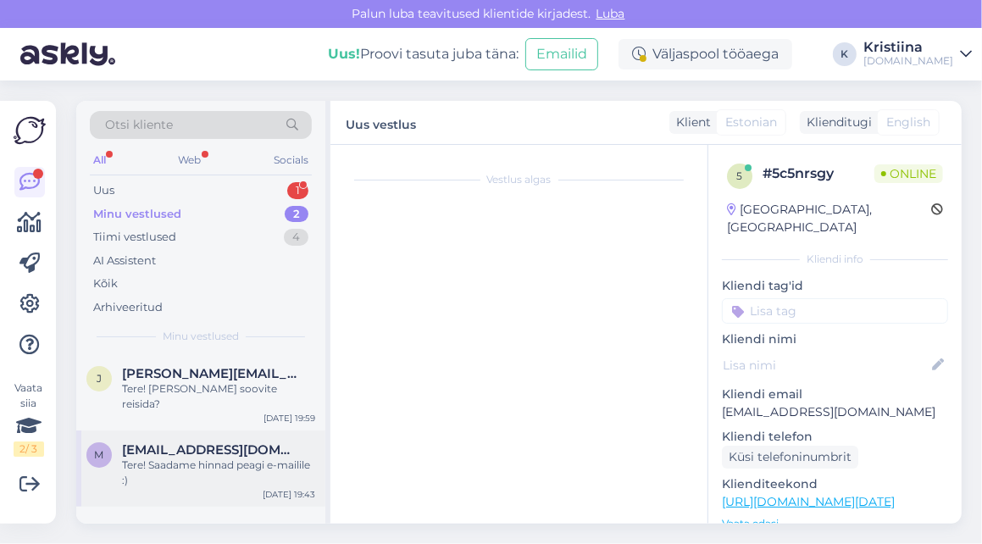
scroll to position [97, 0]
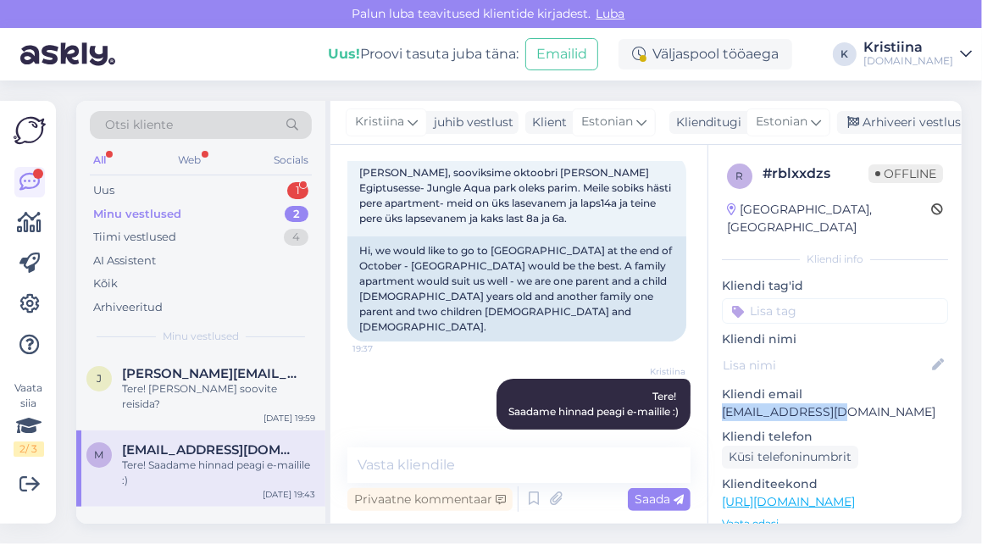
drag, startPoint x: 838, startPoint y: 396, endPoint x: 720, endPoint y: 398, distance: 117.8
click at [720, 398] on div "r # rblxxdzs Offline [GEOGRAPHIC_DATA], [GEOGRAPHIC_DATA] Kliendi info Kliendi …" at bounding box center [834, 502] width 253 height 714
copy p "[EMAIL_ADDRESS][DOMAIN_NAME]"
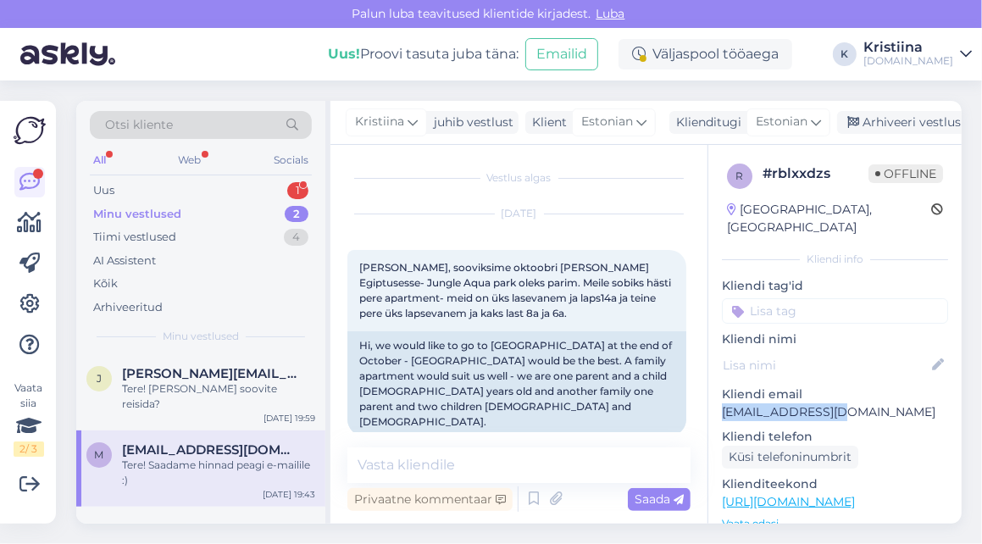
scroll to position [0, 0]
click at [205, 382] on div "Tere! [PERSON_NAME] soovite reisida?" at bounding box center [218, 396] width 193 height 30
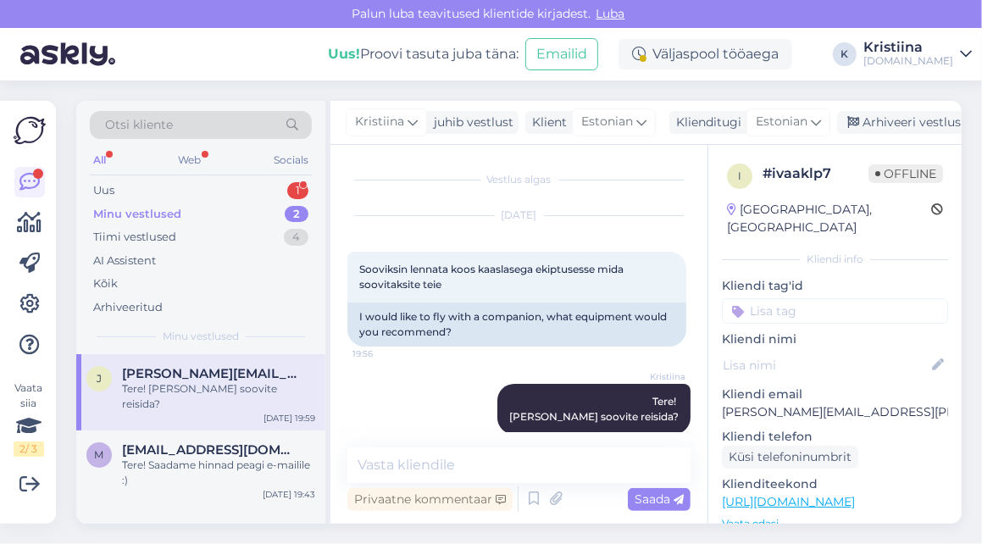
scroll to position [20, 0]
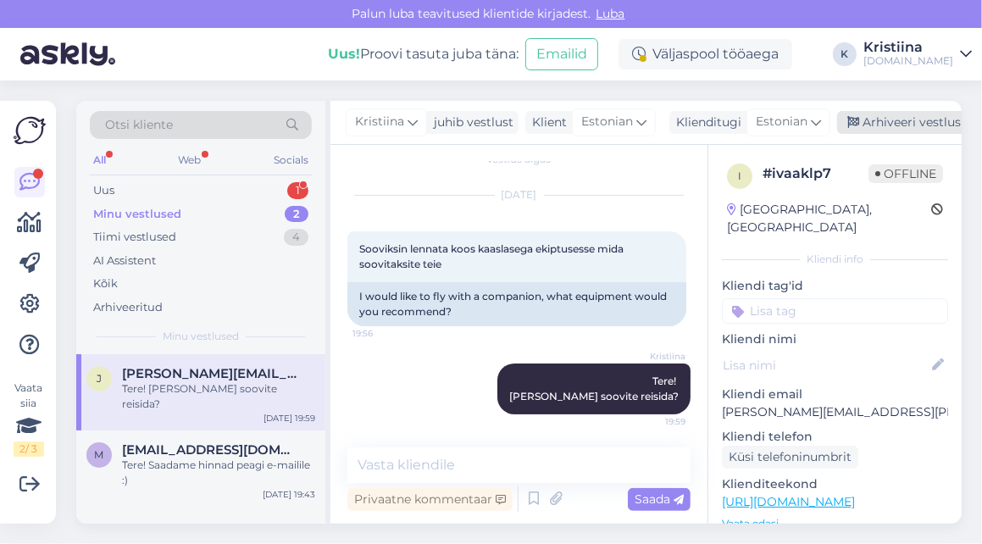
click at [905, 118] on div "Arhiveeri vestlus" at bounding box center [902, 122] width 130 height 23
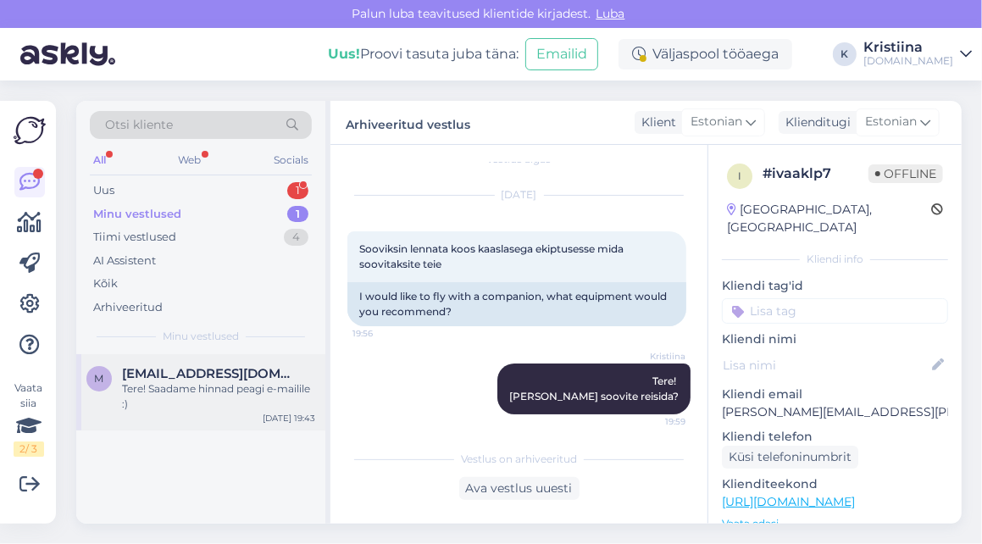
click at [213, 375] on span "[EMAIL_ADDRESS][DOMAIN_NAME]" at bounding box center [210, 373] width 176 height 15
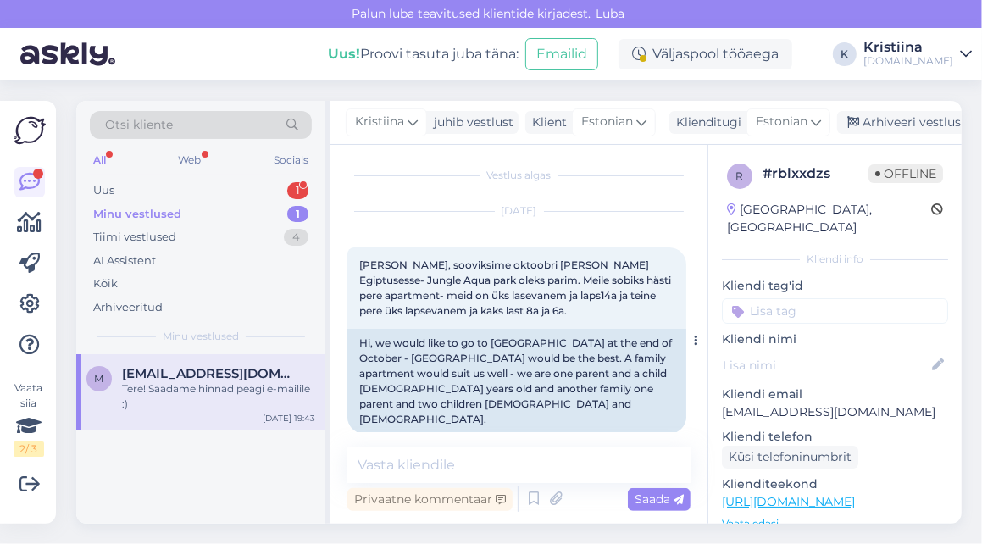
scroll to position [3, 0]
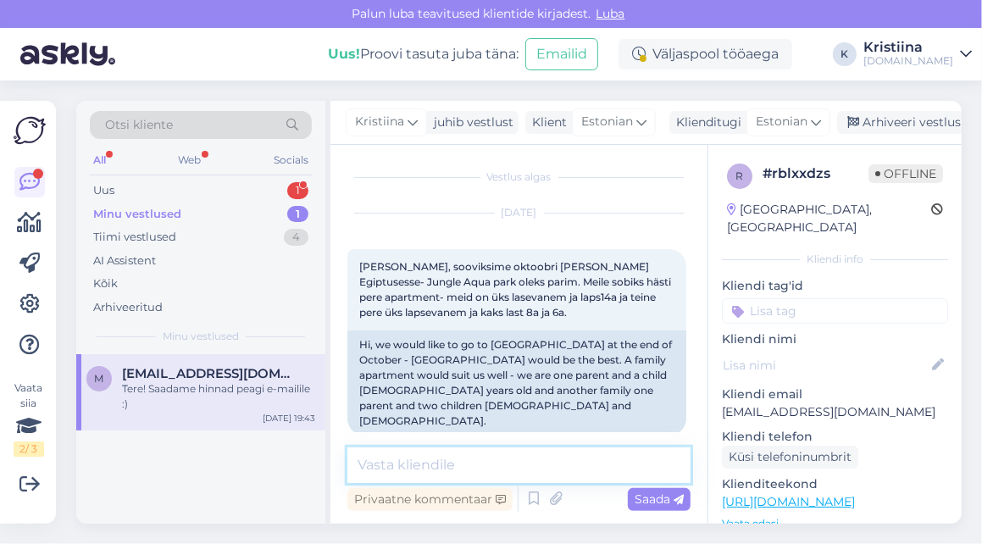
click at [444, 456] on textarea at bounding box center [518, 465] width 343 height 36
type textarea "Hinnad on edastatud Teile e-mailile :)"
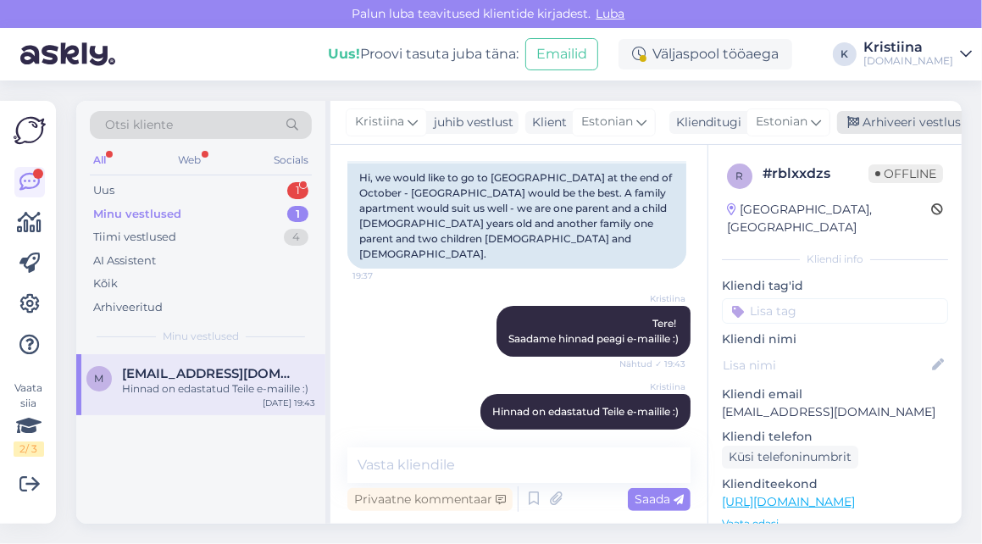
click at [916, 120] on div "Arhiveeri vestlus" at bounding box center [902, 122] width 130 height 23
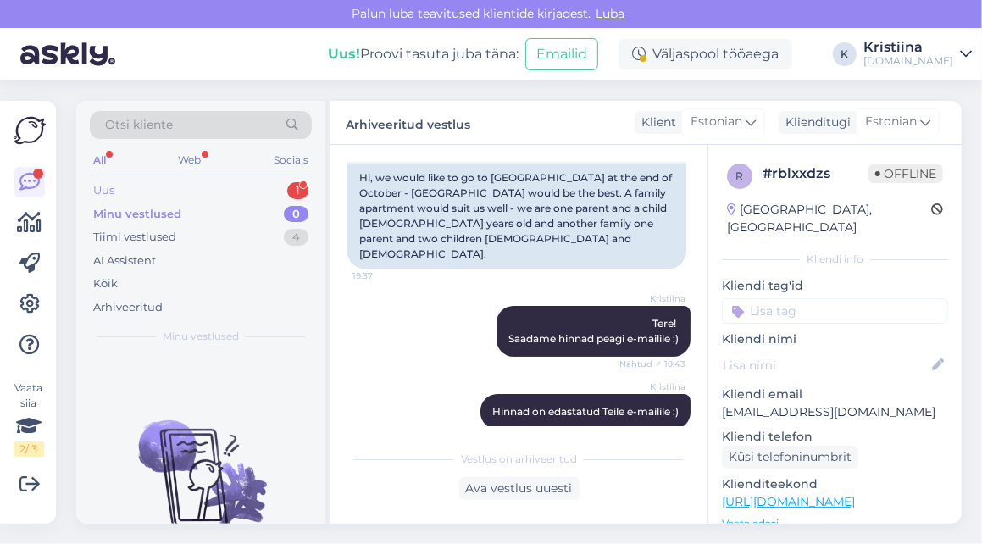
click at [199, 187] on div "Uus 1" at bounding box center [201, 191] width 222 height 24
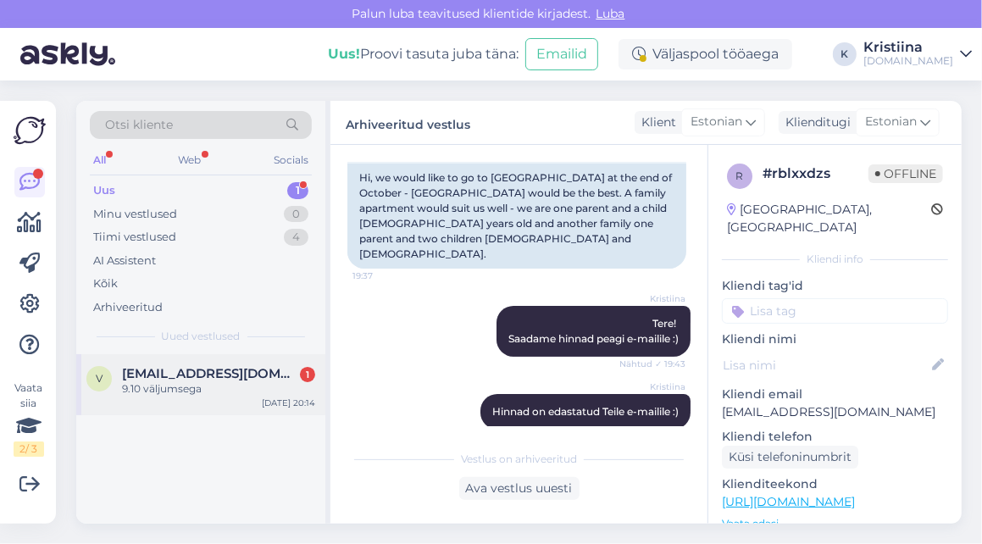
click at [219, 371] on span "[EMAIL_ADDRESS][DOMAIN_NAME]" at bounding box center [210, 373] width 176 height 15
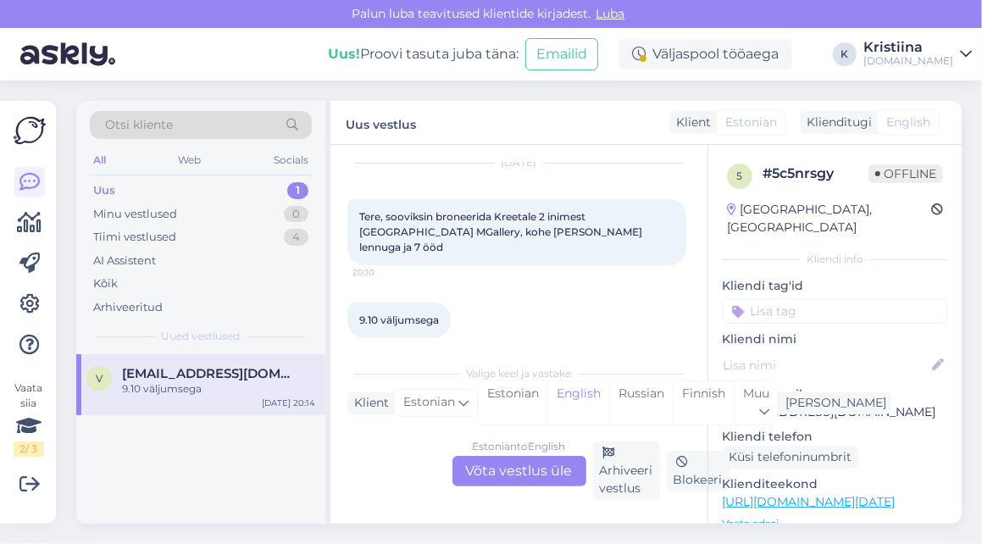
click at [540, 466] on div "Estonian to English Võta vestlus üle" at bounding box center [519, 471] width 134 height 30
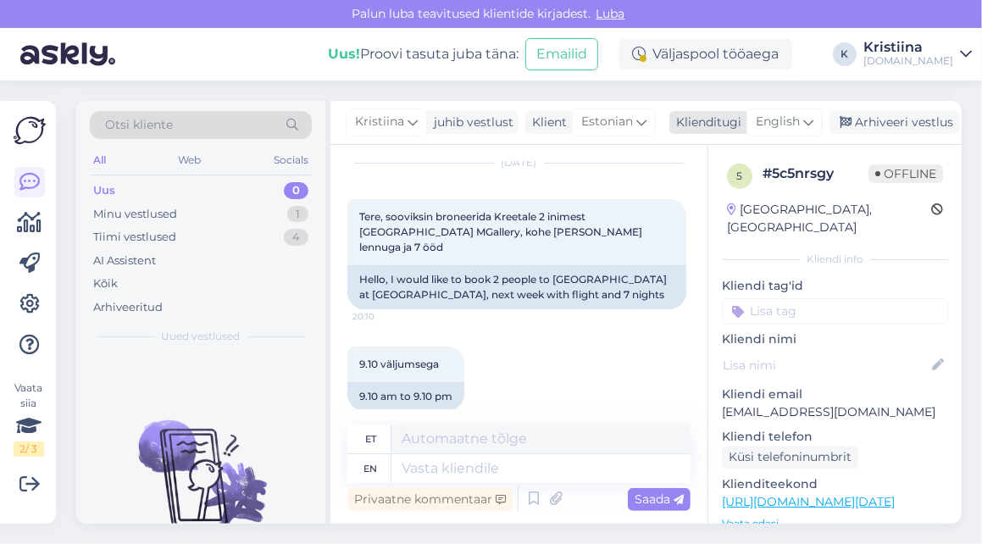
click at [806, 133] on div "English" at bounding box center [784, 121] width 76 height 27
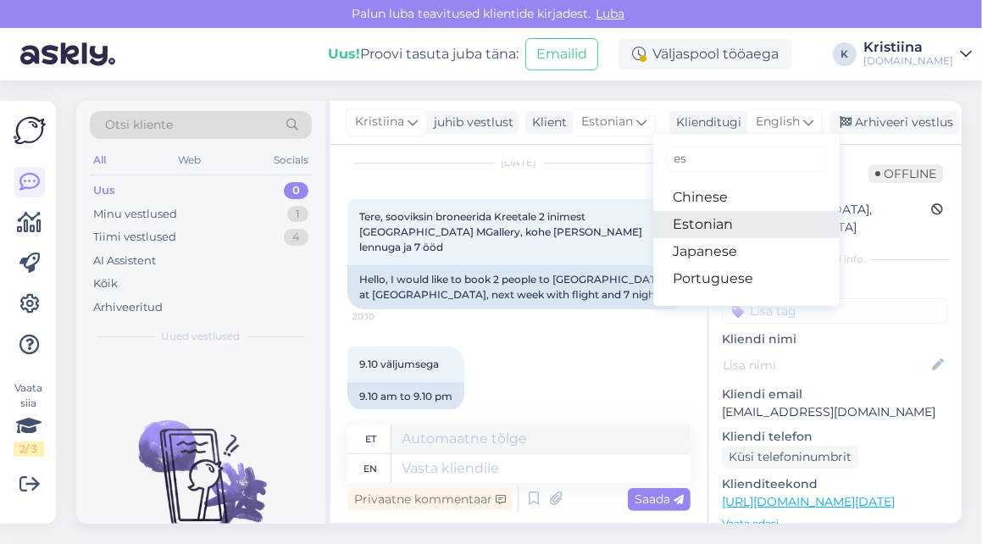
drag, startPoint x: 719, startPoint y: 226, endPoint x: 712, endPoint y: 233, distance: 9.6
click at [719, 226] on link "Estonian" at bounding box center [746, 224] width 186 height 27
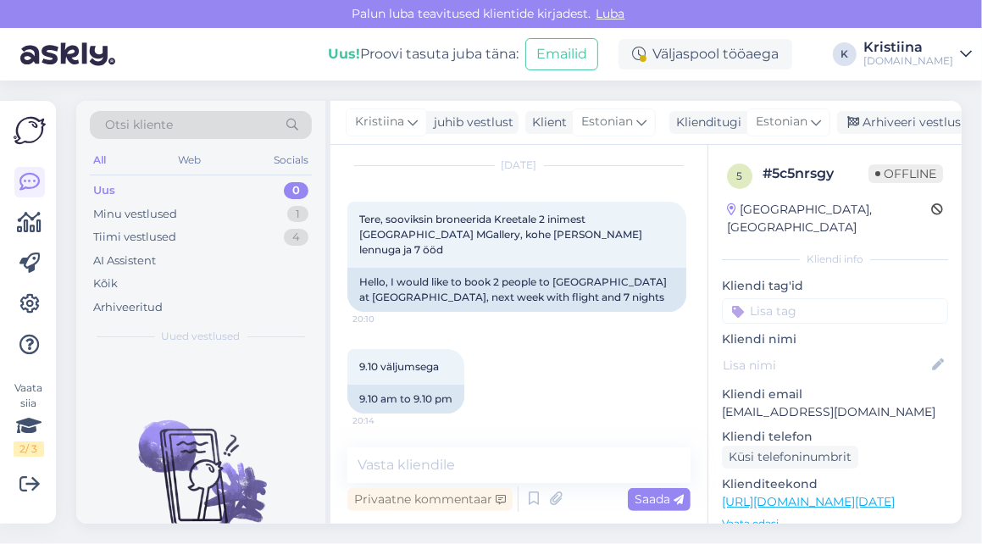
scroll to position [34, 0]
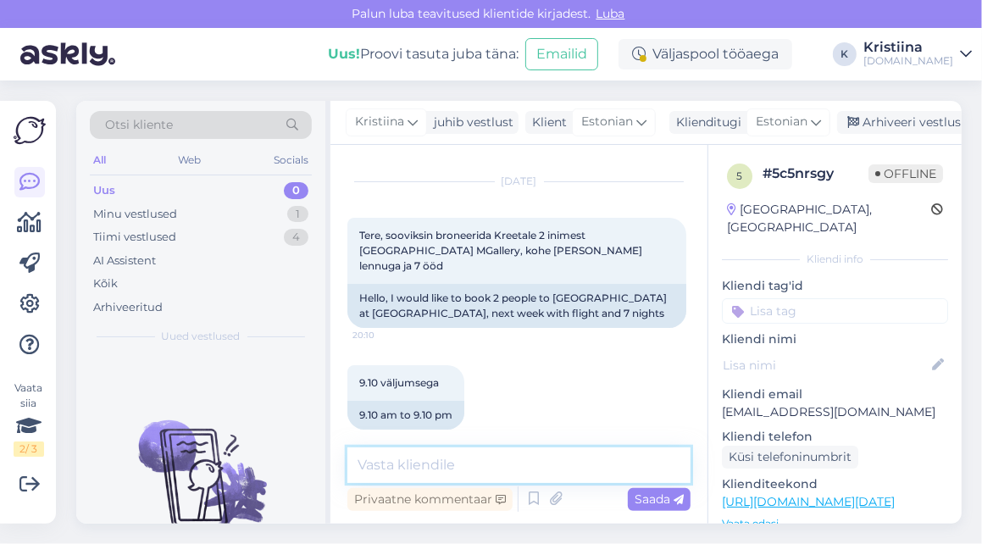
click at [451, 459] on textarea at bounding box center [518, 465] width 343 height 36
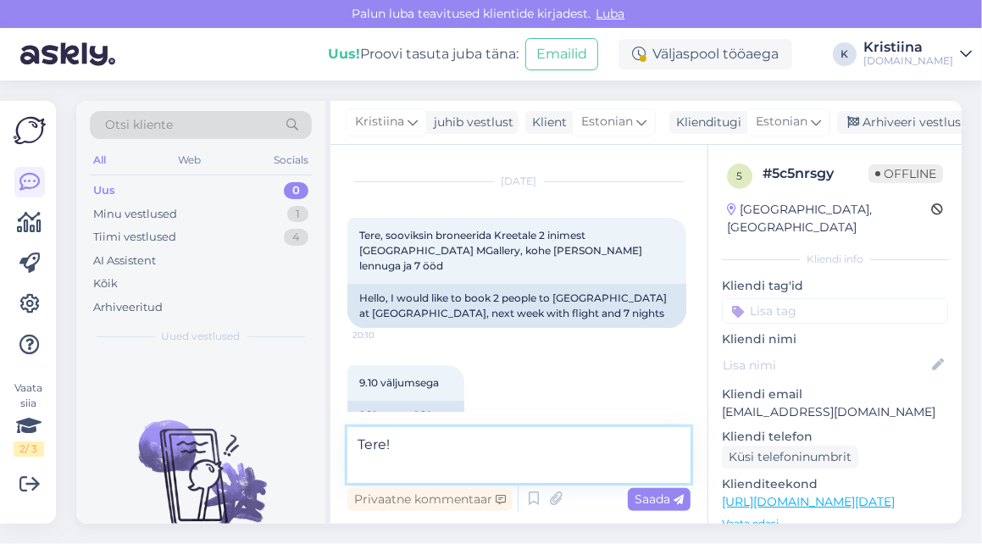
scroll to position [53, 0]
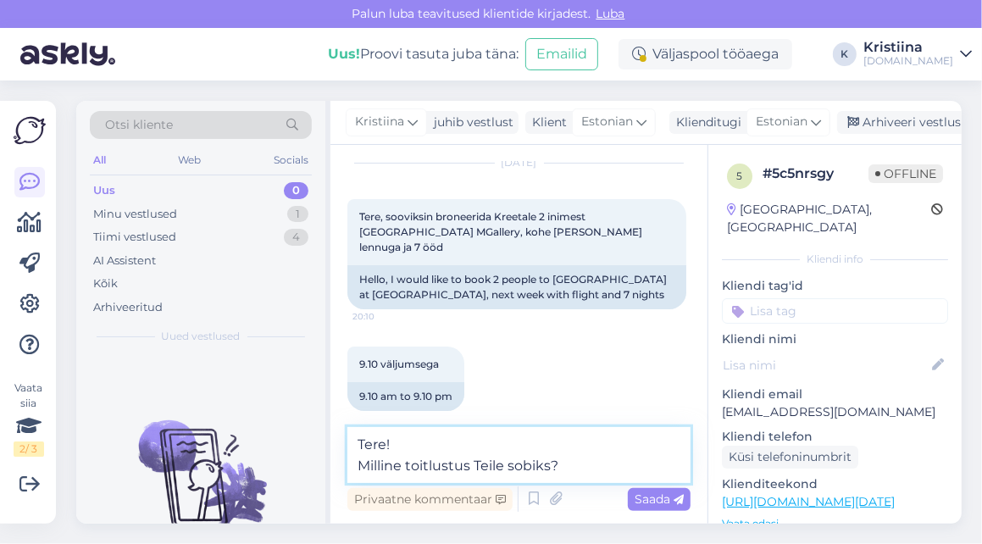
type textarea "Tere! Milline toitlustus Teile sobiks?"
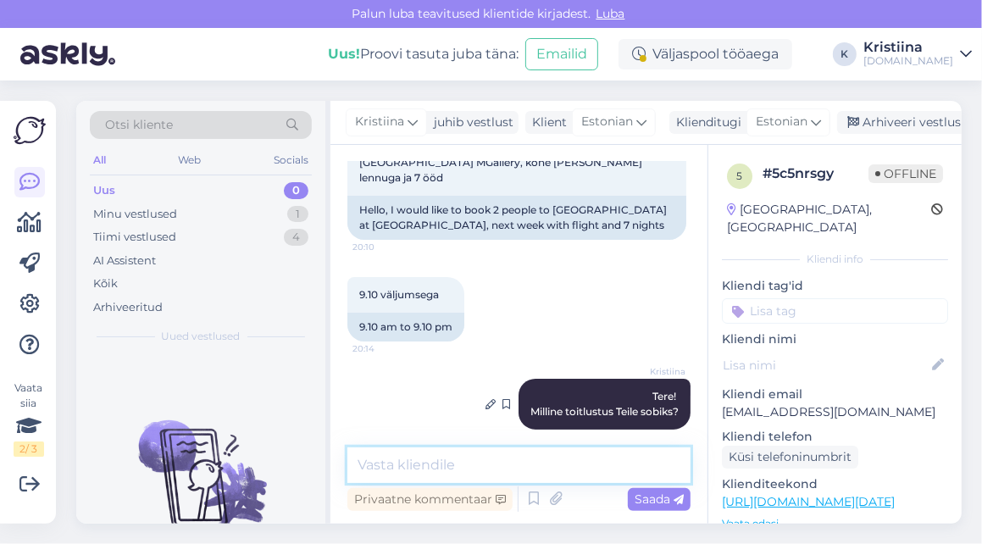
paste textarea "MGallery [GEOGRAPHIC_DATA] (5) Superior Room"
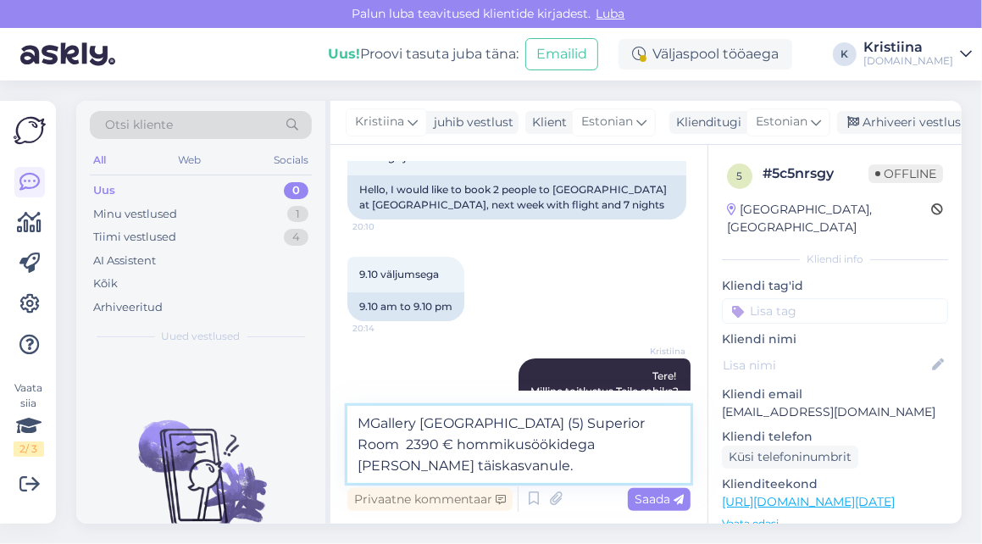
type textarea "MGallery [GEOGRAPHIC_DATA] (5) Superior Room 2390 € hommikusöökidega [PERSON_NA…"
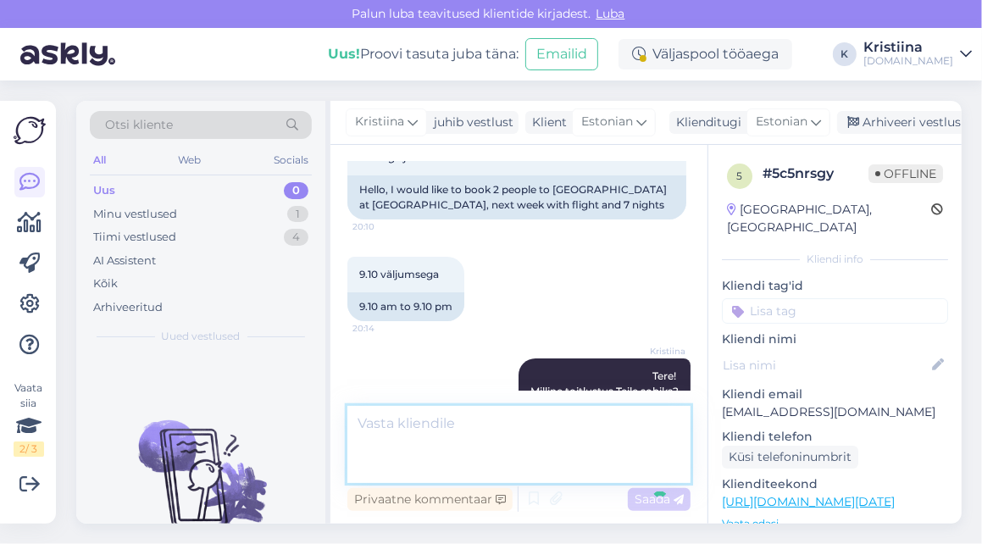
scroll to position [210, 0]
